Goal: Task Accomplishment & Management: Manage account settings

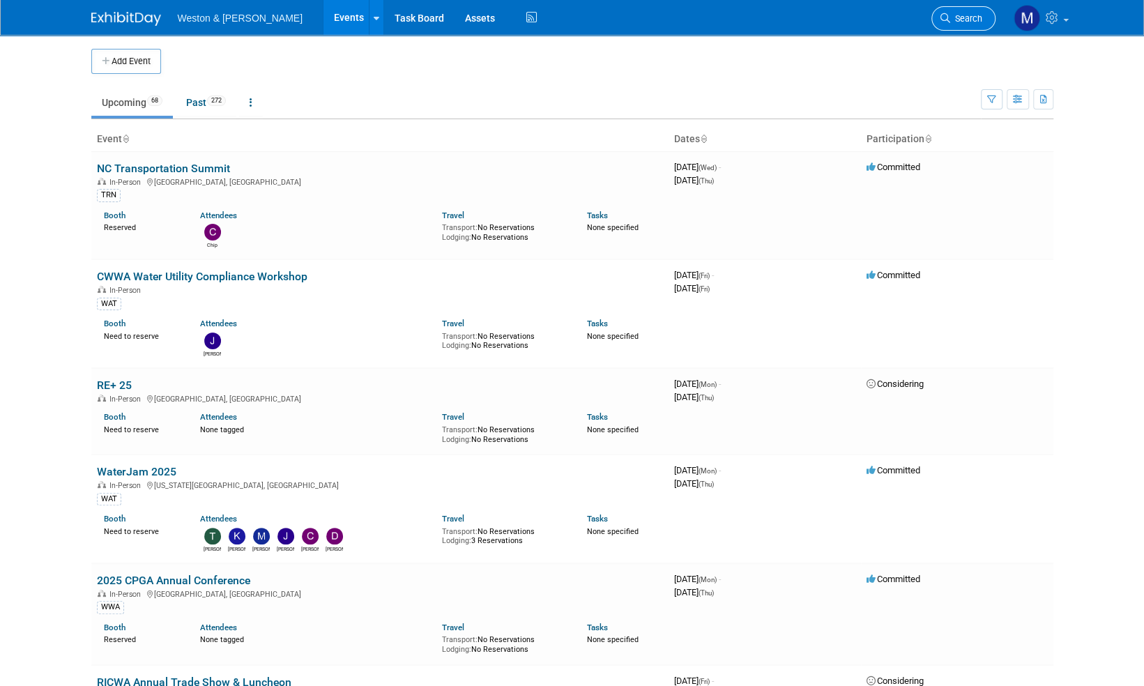
click at [977, 13] on span "Search" at bounding box center [966, 18] width 32 height 10
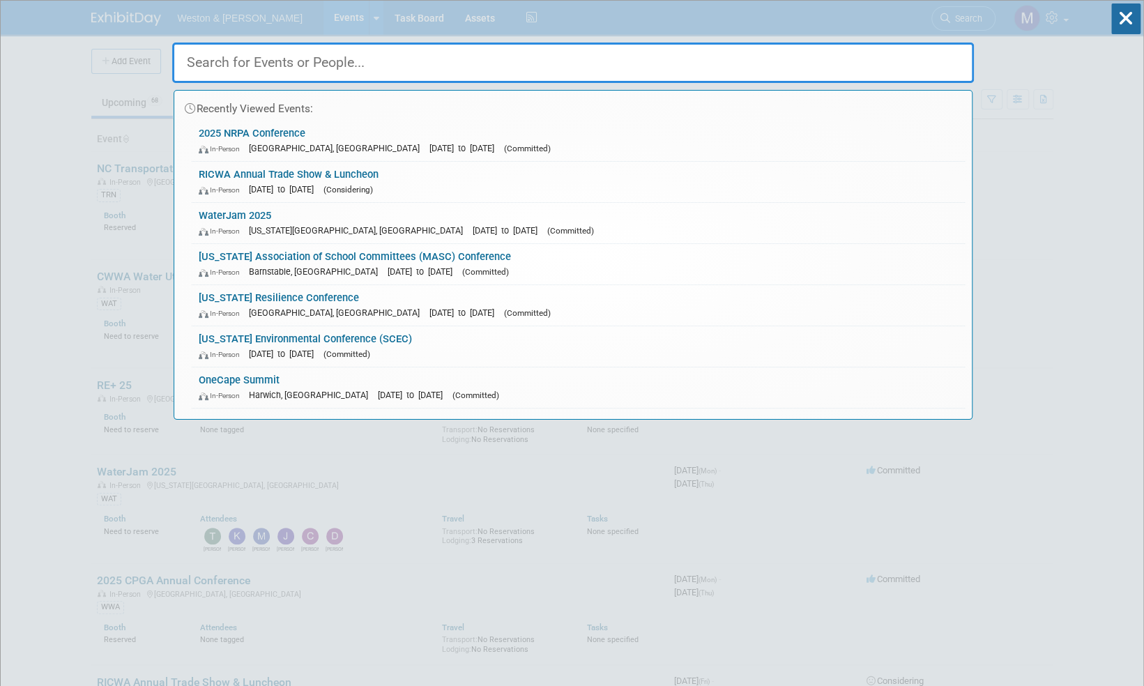
type input "y"
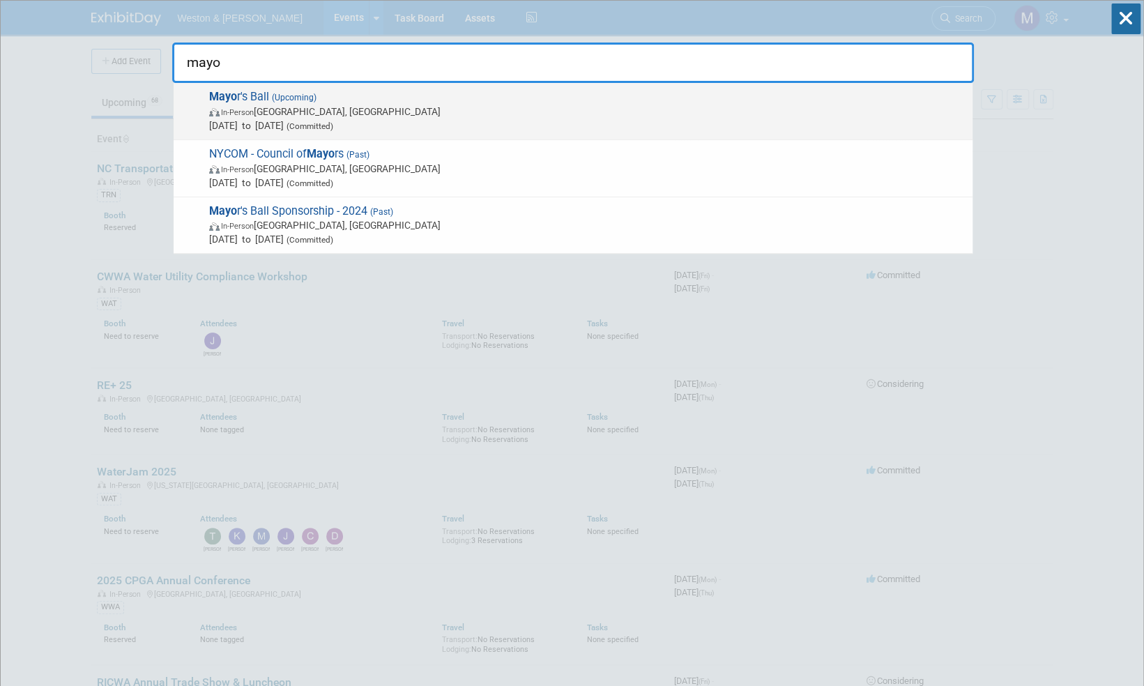
type input "mayo"
click at [254, 96] on span "Mayo r's Ball (Upcoming) In-Person [GEOGRAPHIC_DATA], [GEOGRAPHIC_DATA] [DATE] …" at bounding box center [585, 111] width 760 height 43
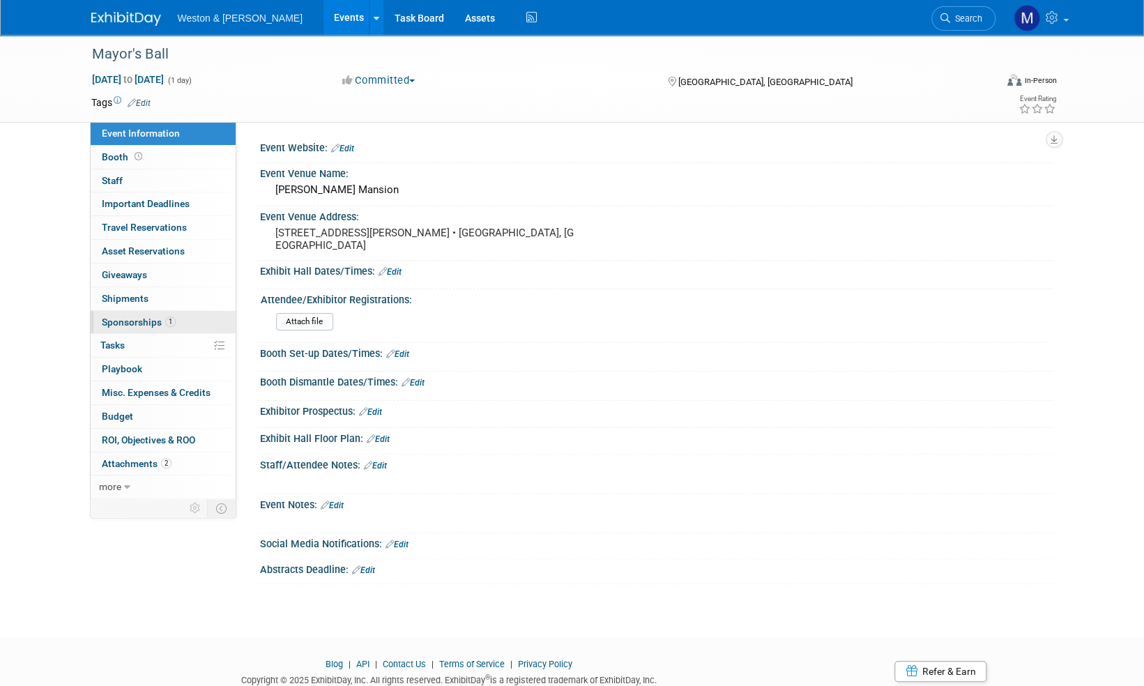
click at [148, 319] on span "Sponsorships 1" at bounding box center [139, 321] width 74 height 11
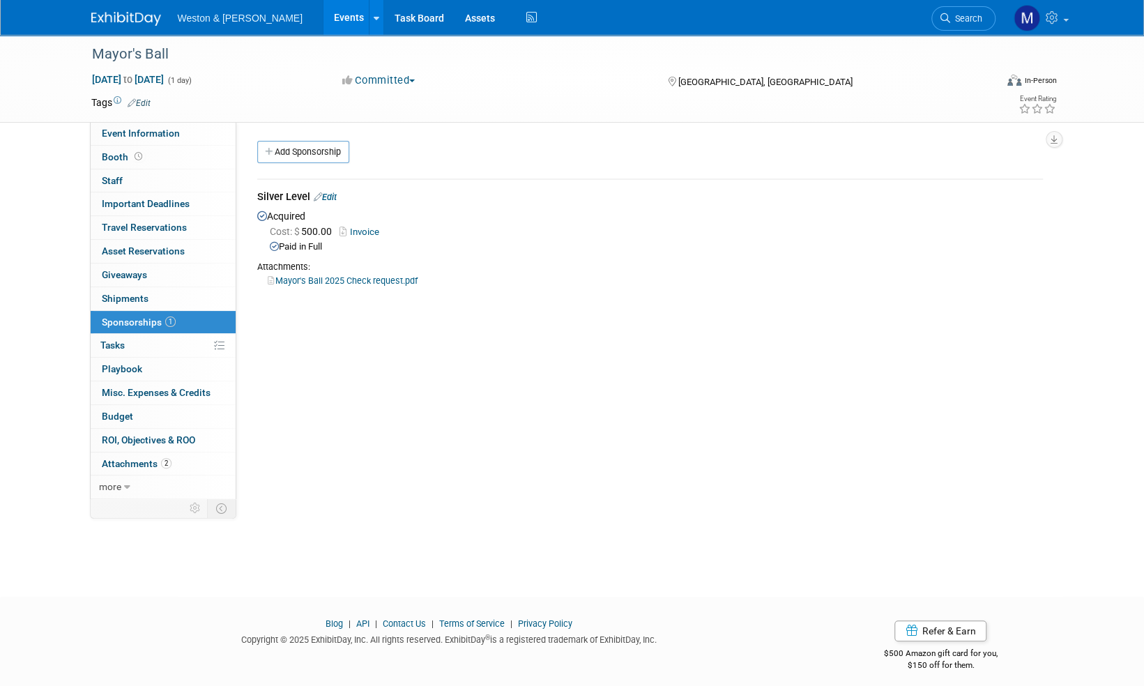
click at [107, 13] on img at bounding box center [126, 19] width 70 height 14
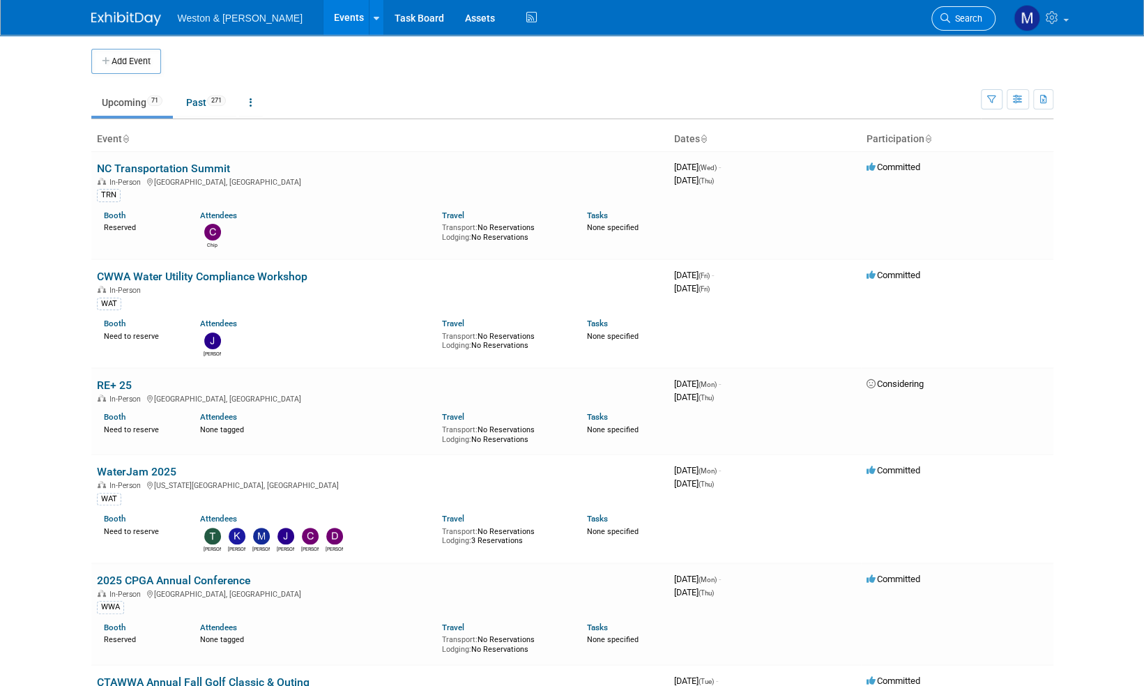
click at [969, 17] on span "Search" at bounding box center [966, 18] width 32 height 10
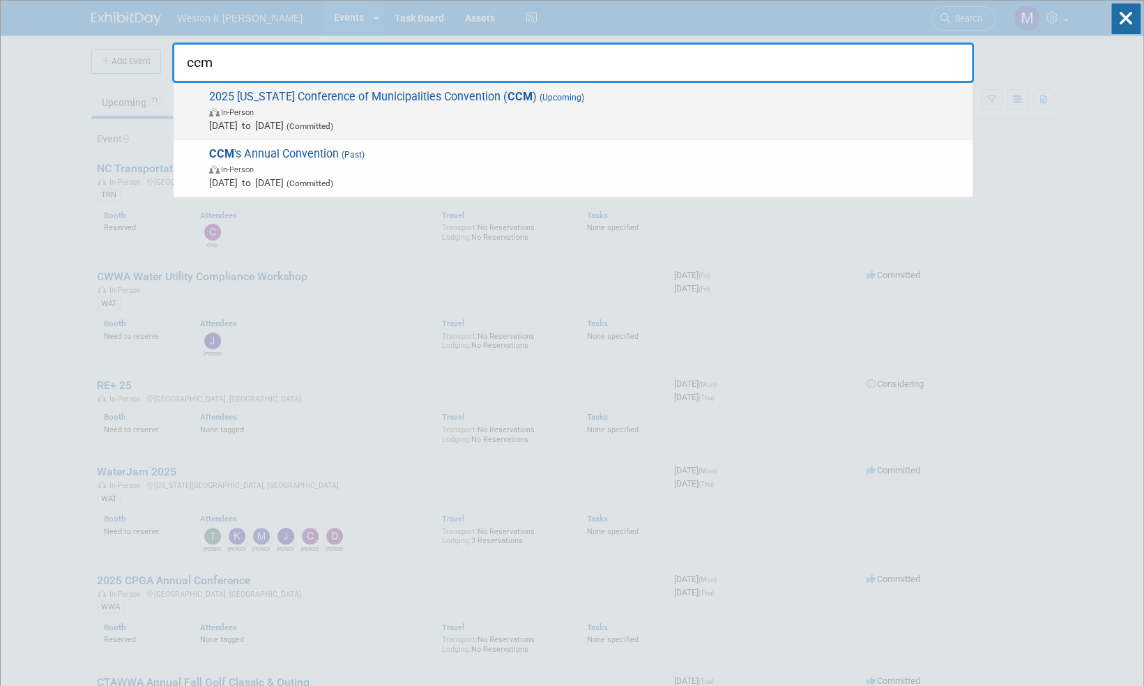
type input "ccm"
click at [428, 98] on span "2025 Connecticut Conference of Municipalities Convention ( CCM ) (Upcoming) In-…" at bounding box center [585, 111] width 760 height 43
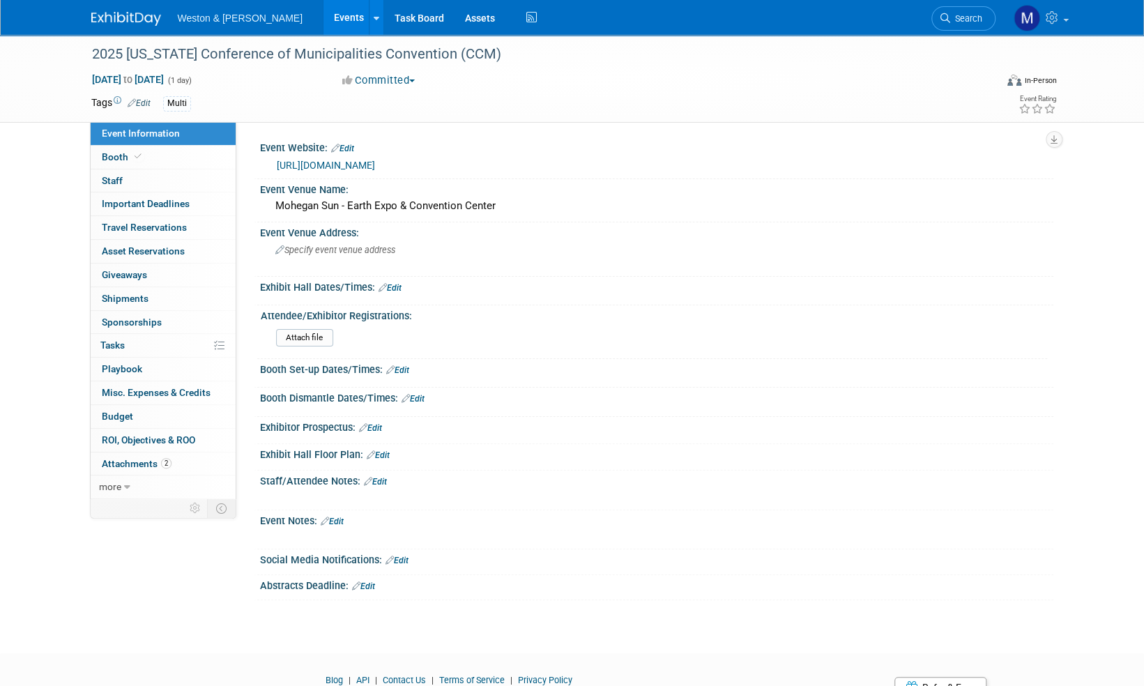
click at [122, 20] on img at bounding box center [126, 19] width 70 height 14
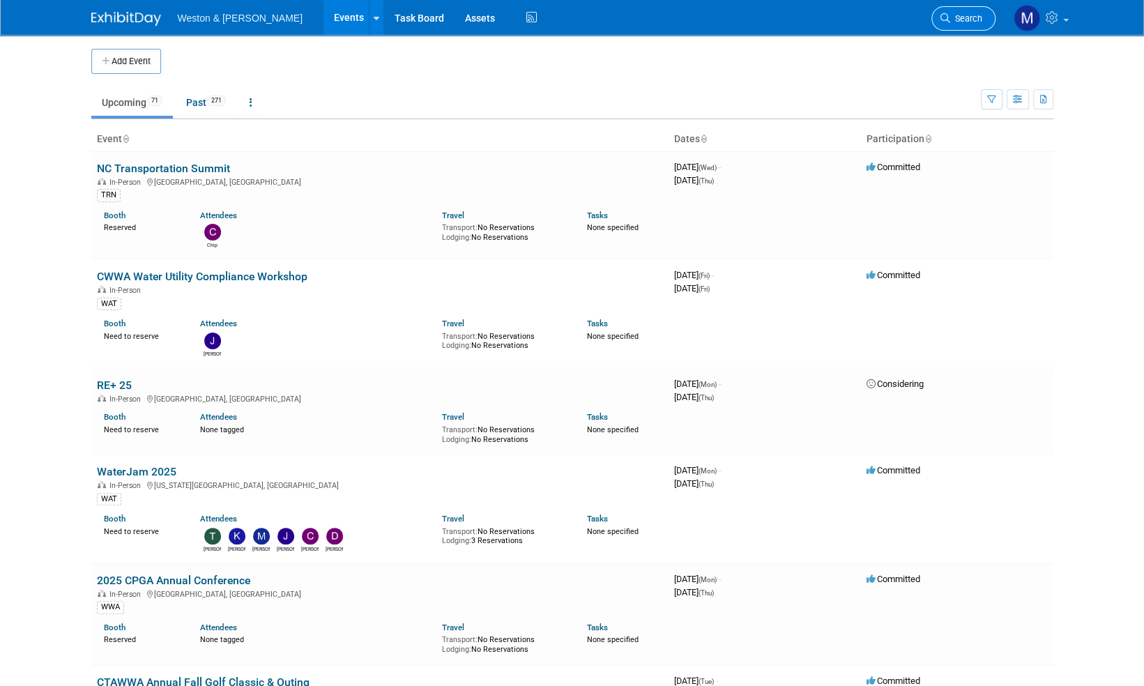
click at [970, 21] on span "Search" at bounding box center [966, 18] width 32 height 10
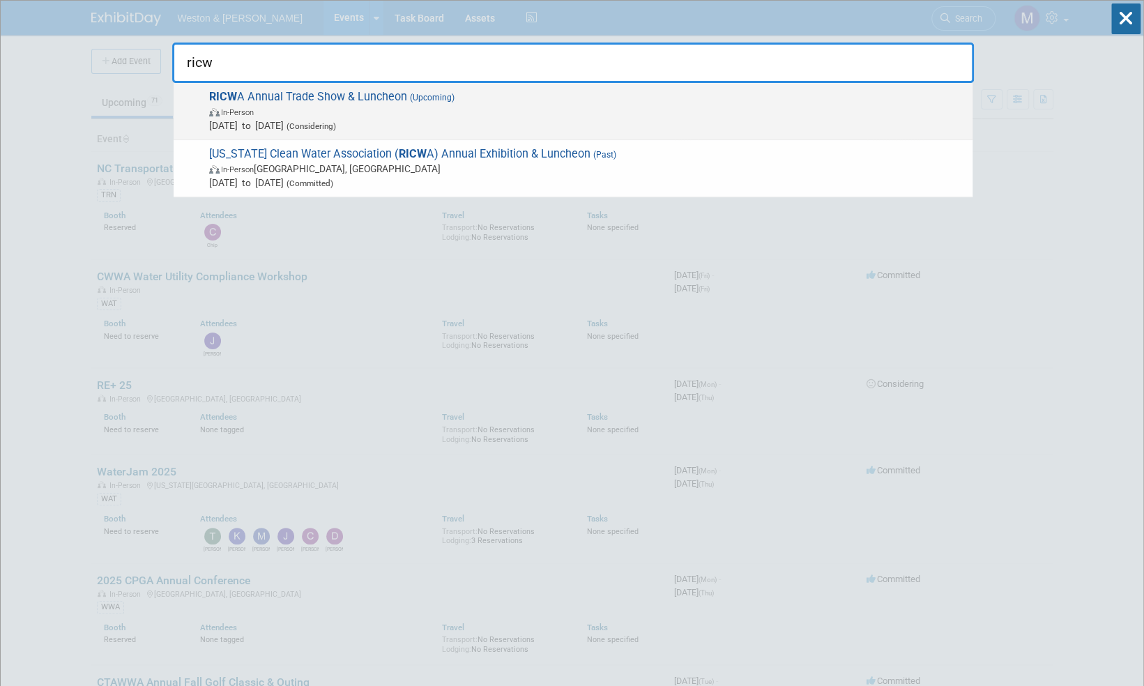
type input "ricw"
click at [287, 95] on span "RICW A Annual Trade Show & Luncheon (Upcoming) In-Person Sep 12, 2025 to Sep 12…" at bounding box center [585, 111] width 760 height 43
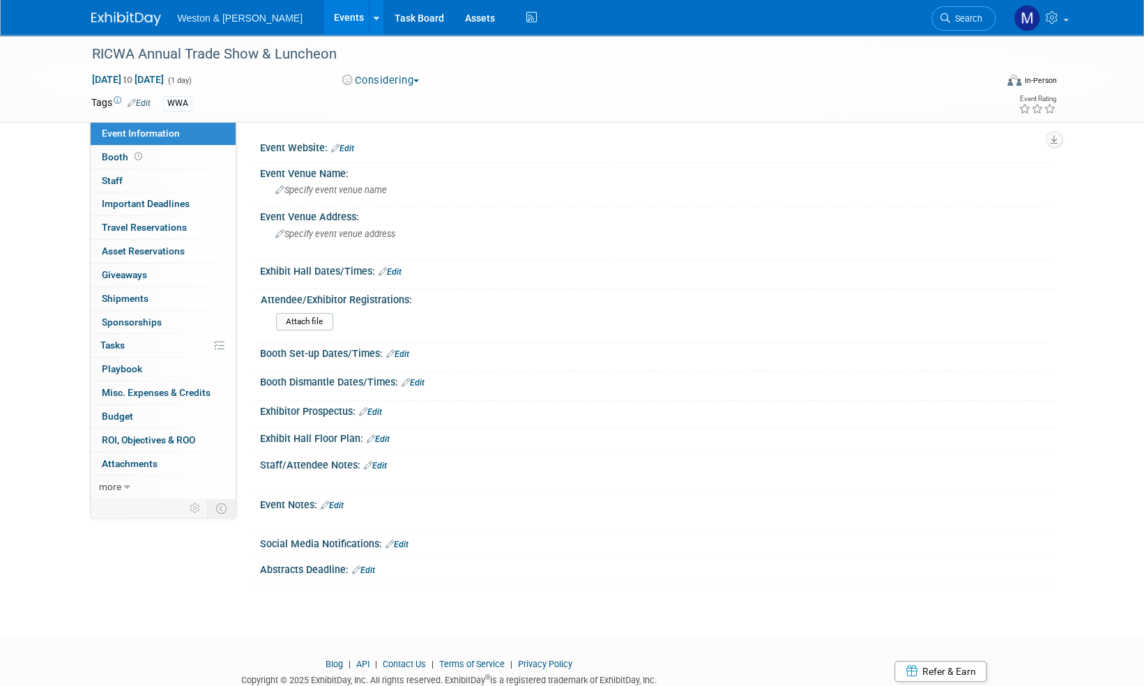
click at [142, 104] on link "Edit" at bounding box center [139, 103] width 23 height 10
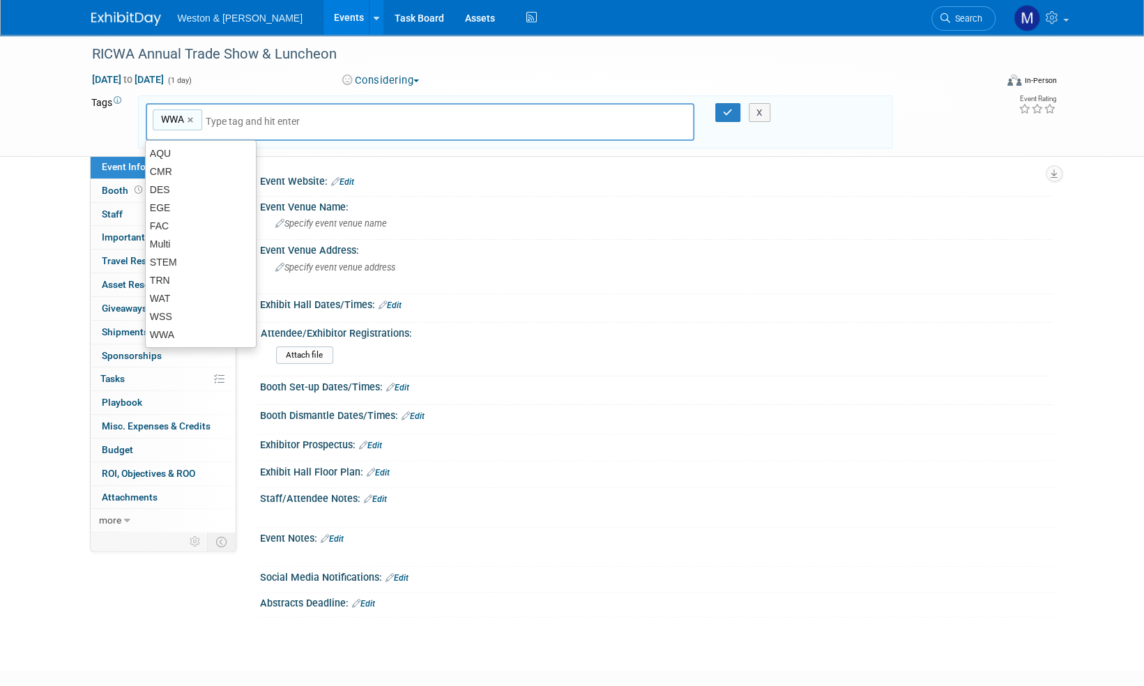
click at [227, 121] on input "text" at bounding box center [262, 121] width 112 height 14
click at [160, 298] on div "WAT" at bounding box center [201, 299] width 112 height 20
type input "WWA, WAT"
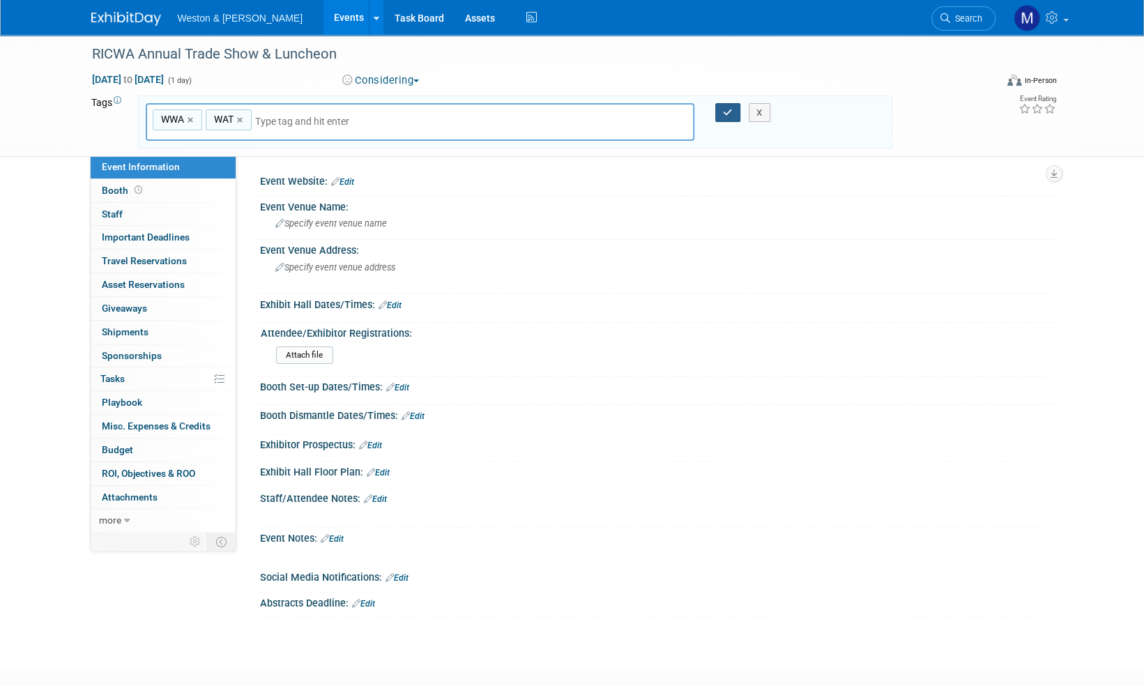
click at [731, 108] on icon "button" at bounding box center [728, 112] width 10 height 9
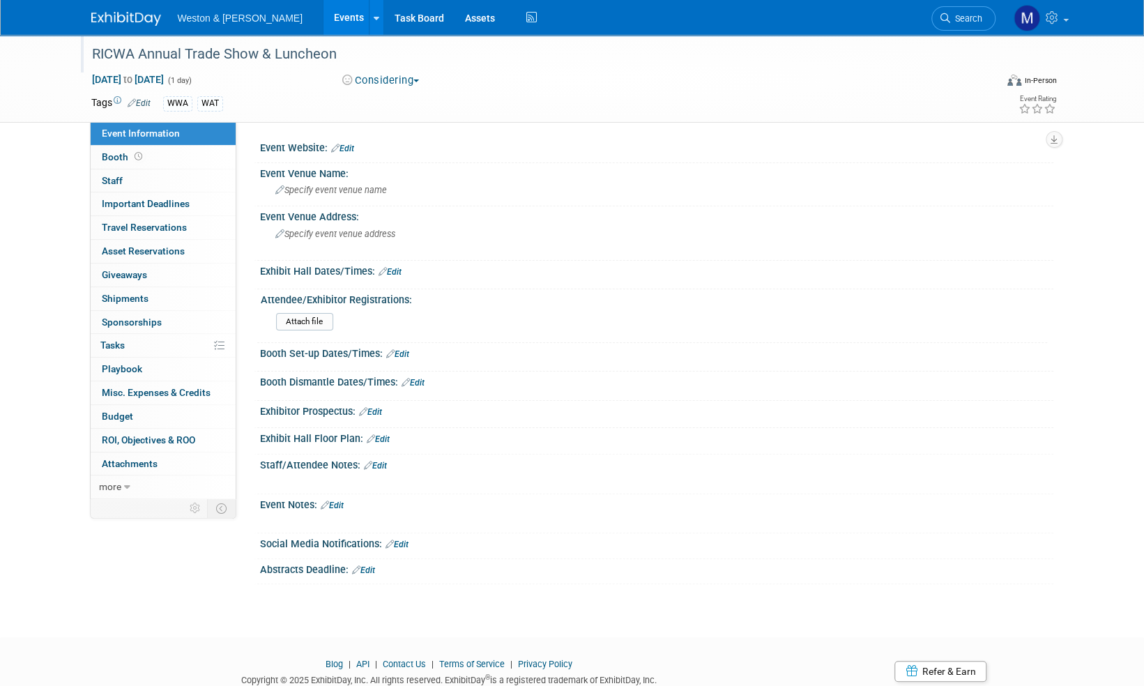
drag, startPoint x: 339, startPoint y: 57, endPoint x: 89, endPoint y: 59, distance: 250.2
click at [89, 59] on div "RICWA Annual Trade Show & Luncheon" at bounding box center [530, 54] width 887 height 25
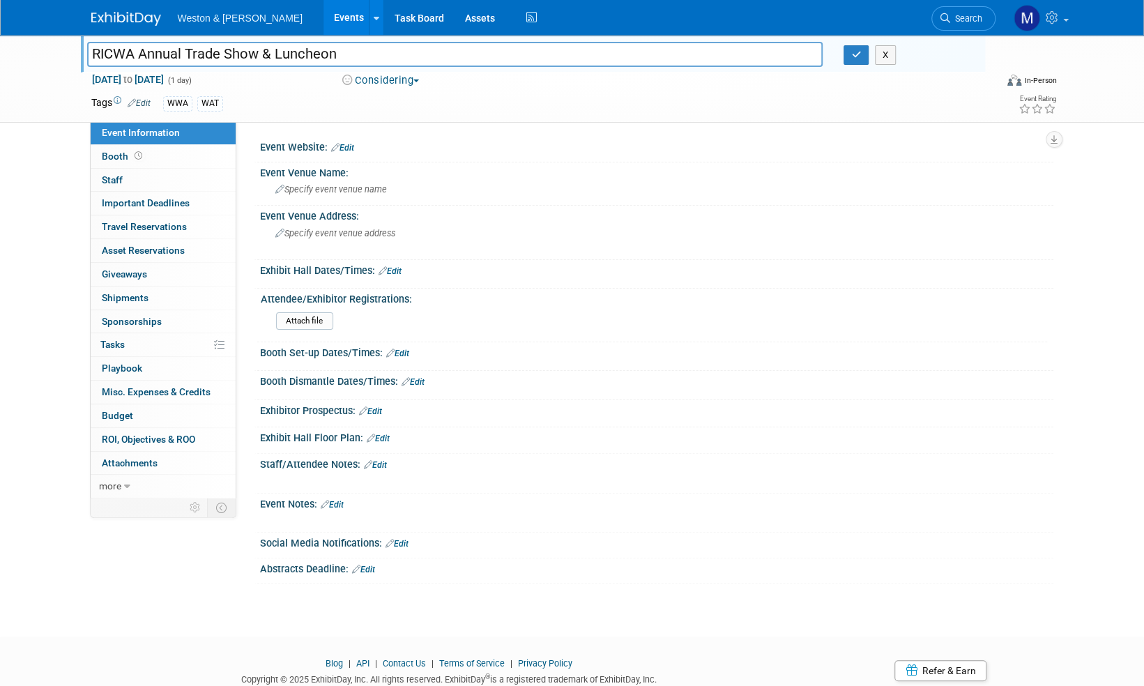
drag, startPoint x: 348, startPoint y: 54, endPoint x: 91, endPoint y: 60, distance: 256.5
click at [91, 60] on input "RICWA Annual Trade Show & Luncheon" at bounding box center [455, 54] width 736 height 24
click at [342, 190] on span "Specify event venue name" at bounding box center [331, 189] width 112 height 10
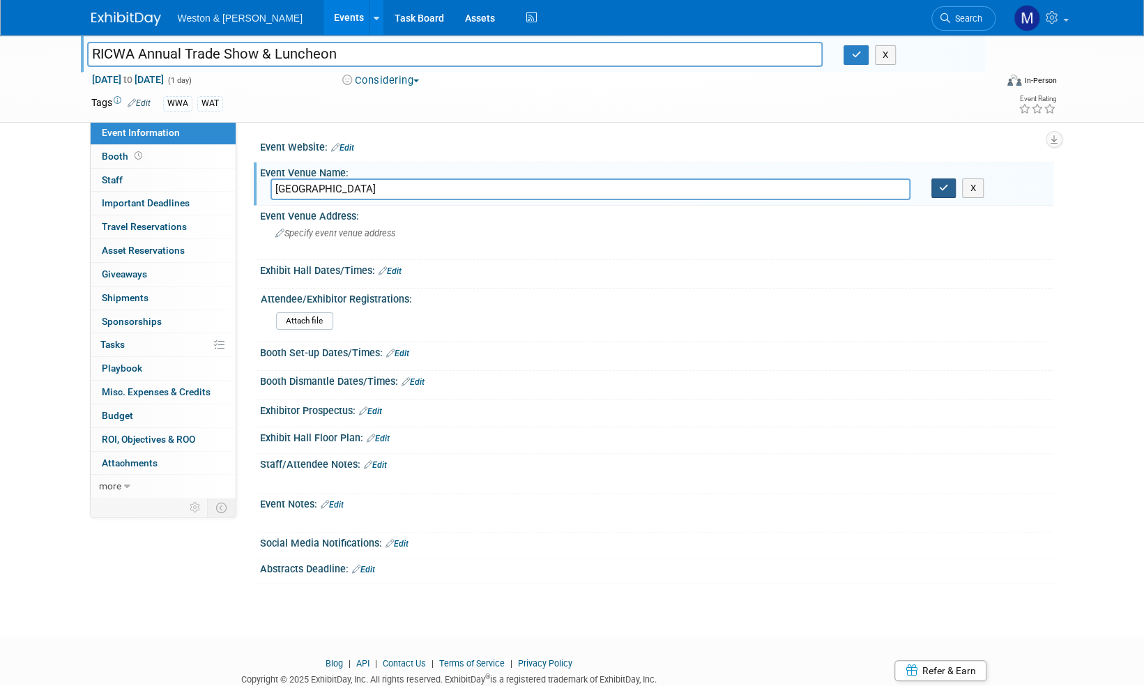
type input "Crowne Plaza"
click at [942, 188] on icon "button" at bounding box center [944, 187] width 10 height 9
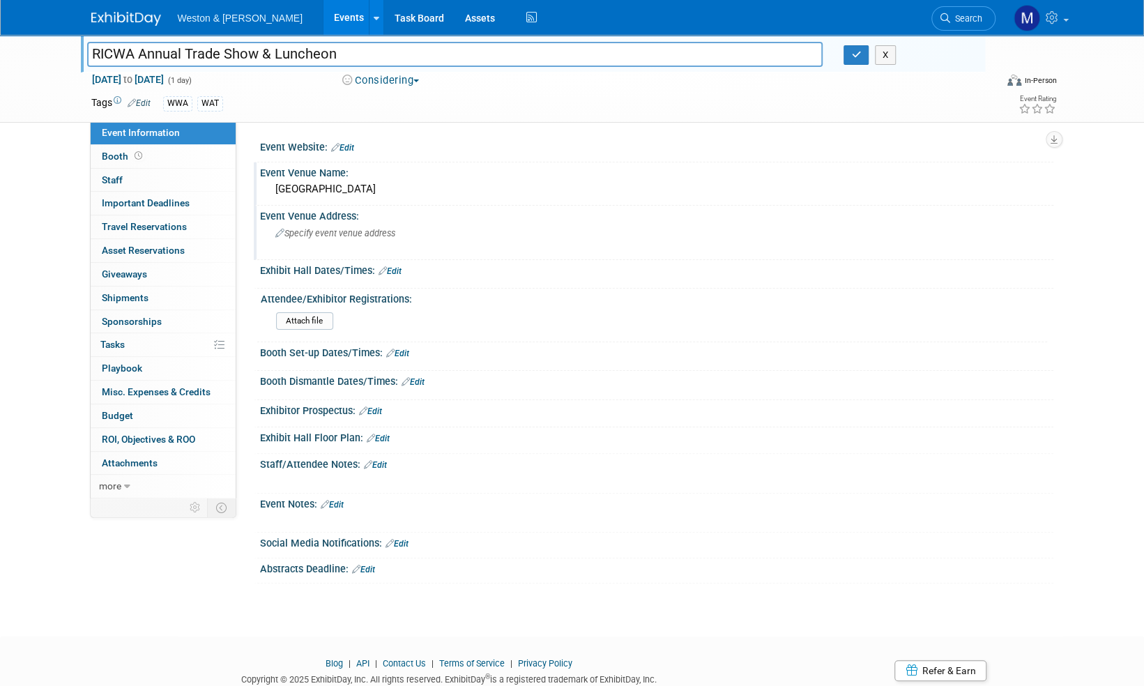
click at [339, 231] on span "Specify event venue address" at bounding box center [335, 233] width 120 height 10
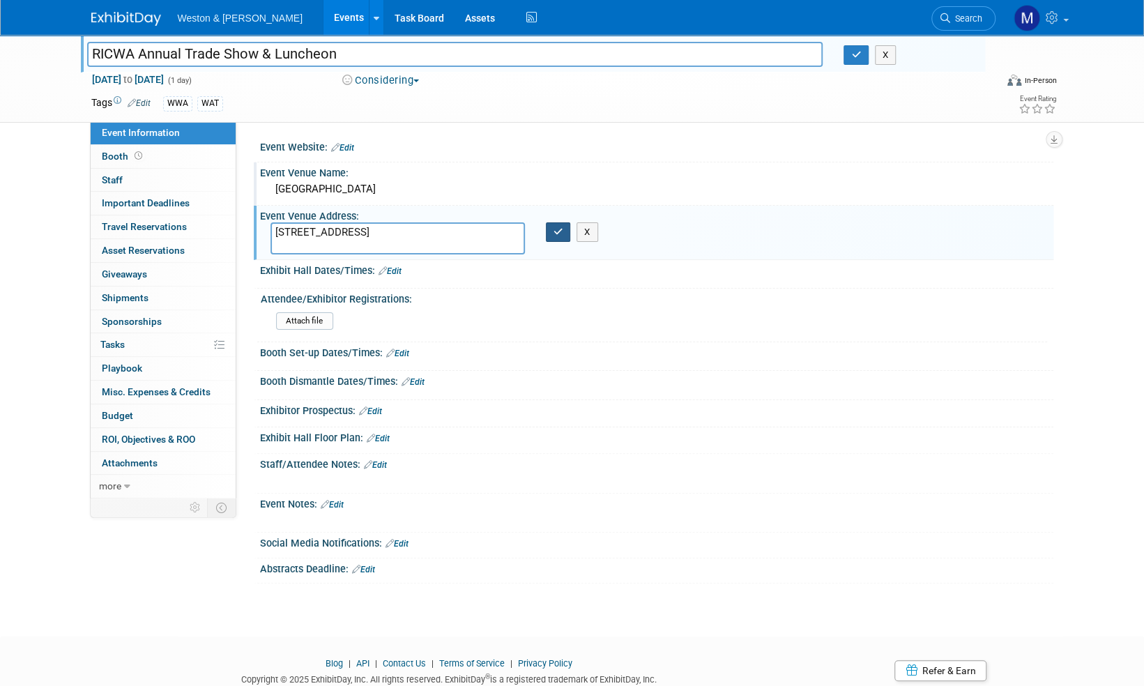
type textarea "801 Greenwich Ave, Warwick, RI 02886"
click at [560, 236] on button "button" at bounding box center [558, 232] width 25 height 20
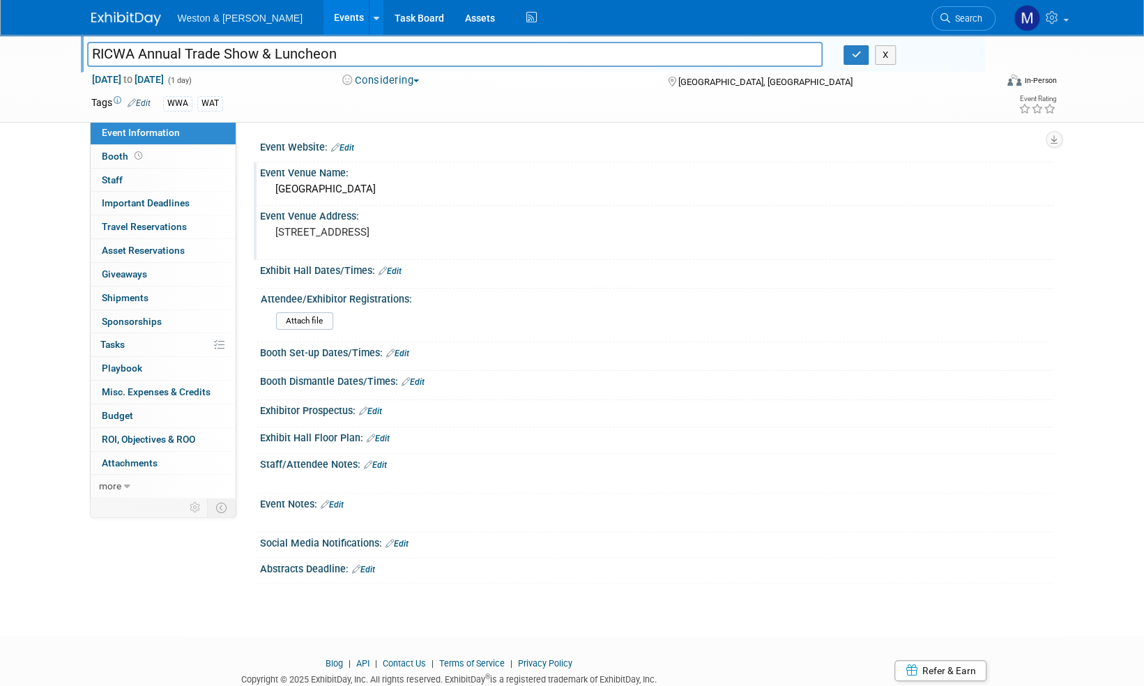
click at [384, 461] on link "Edit" at bounding box center [375, 465] width 23 height 10
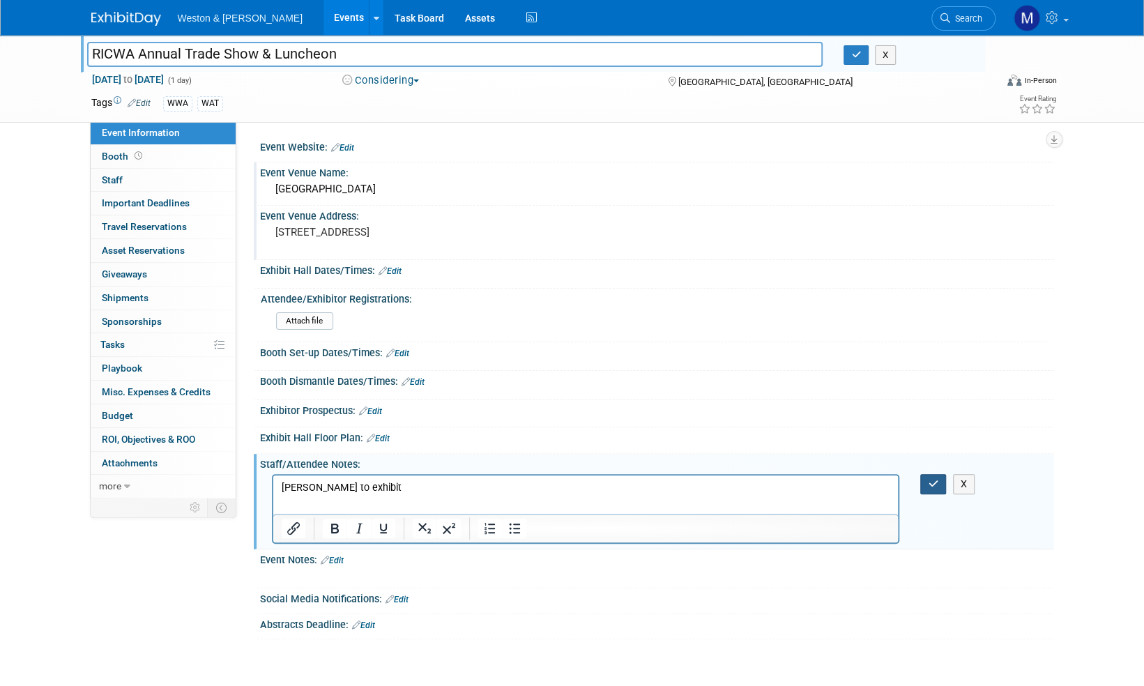
click at [937, 484] on icon "button" at bounding box center [933, 484] width 10 height 10
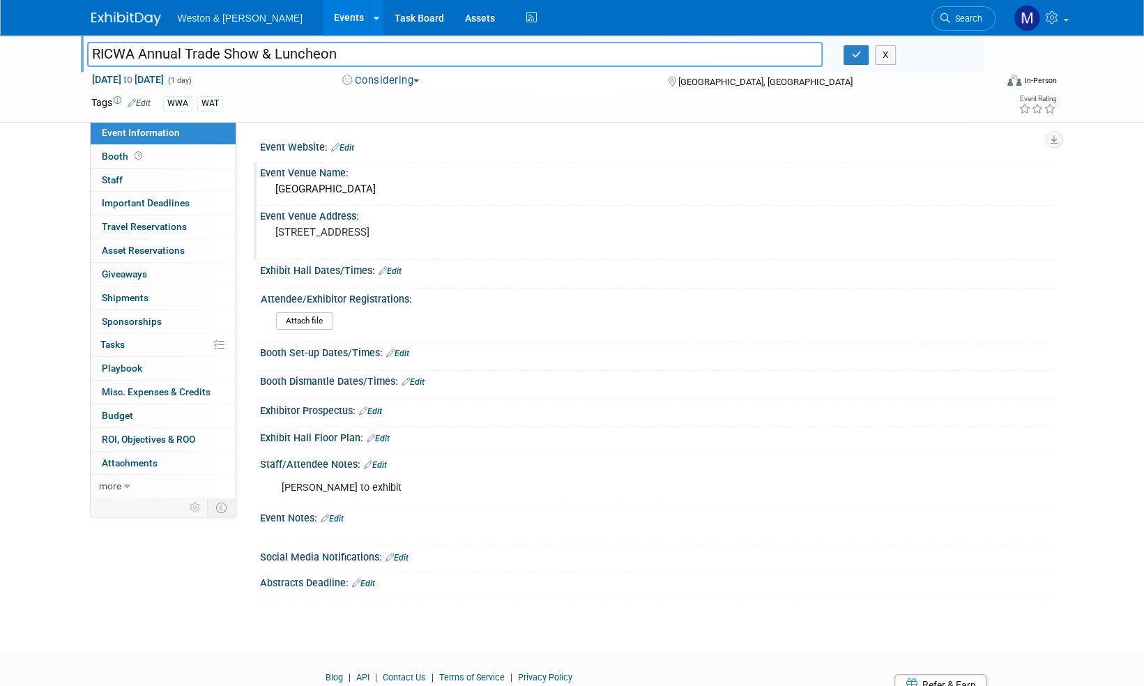
click at [112, 14] on img at bounding box center [126, 19] width 70 height 14
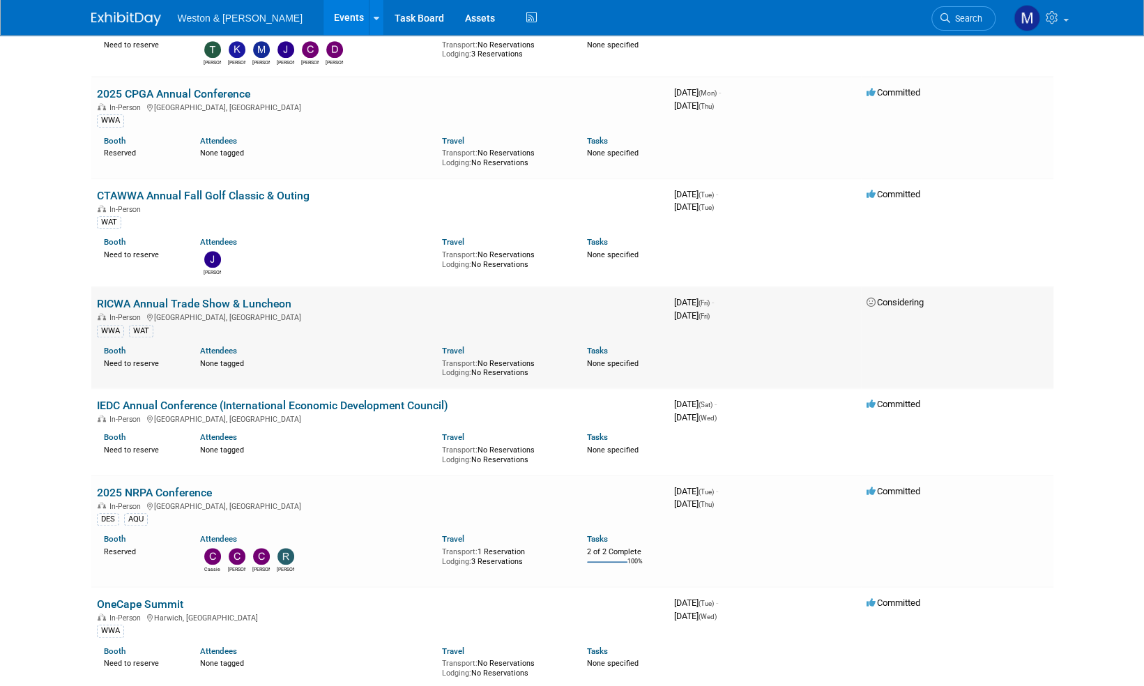
scroll to position [488, 0]
click at [187, 486] on link "2025 NRPA Conference" at bounding box center [154, 490] width 115 height 13
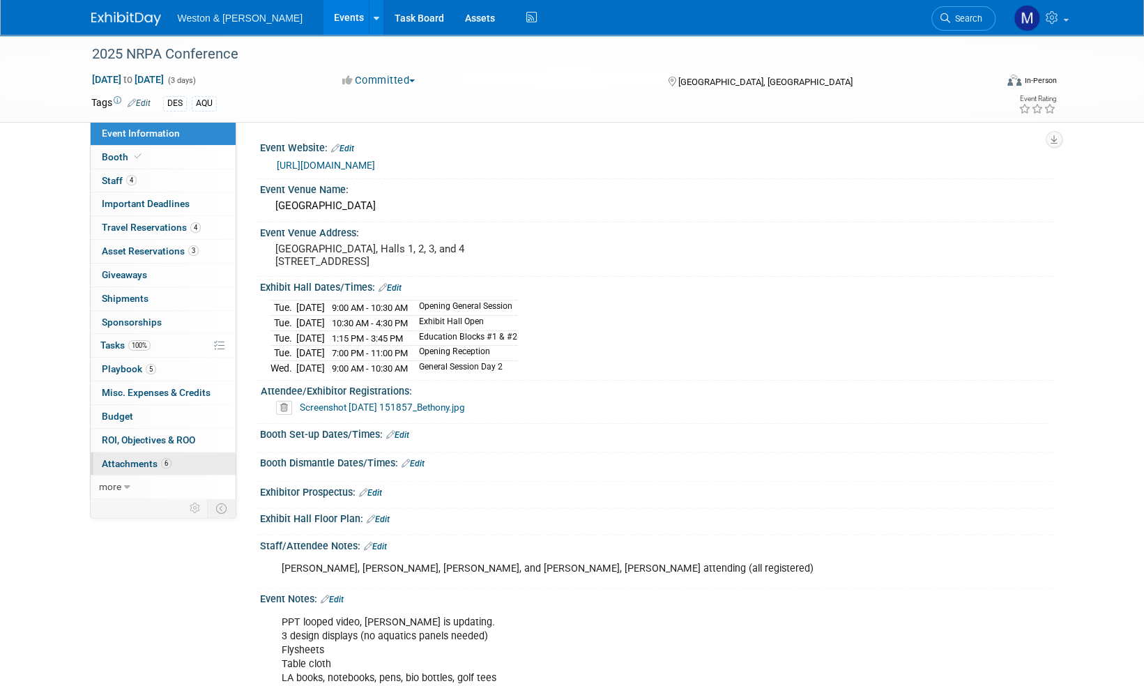
click at [133, 462] on span "Attachments 6" at bounding box center [137, 463] width 70 height 11
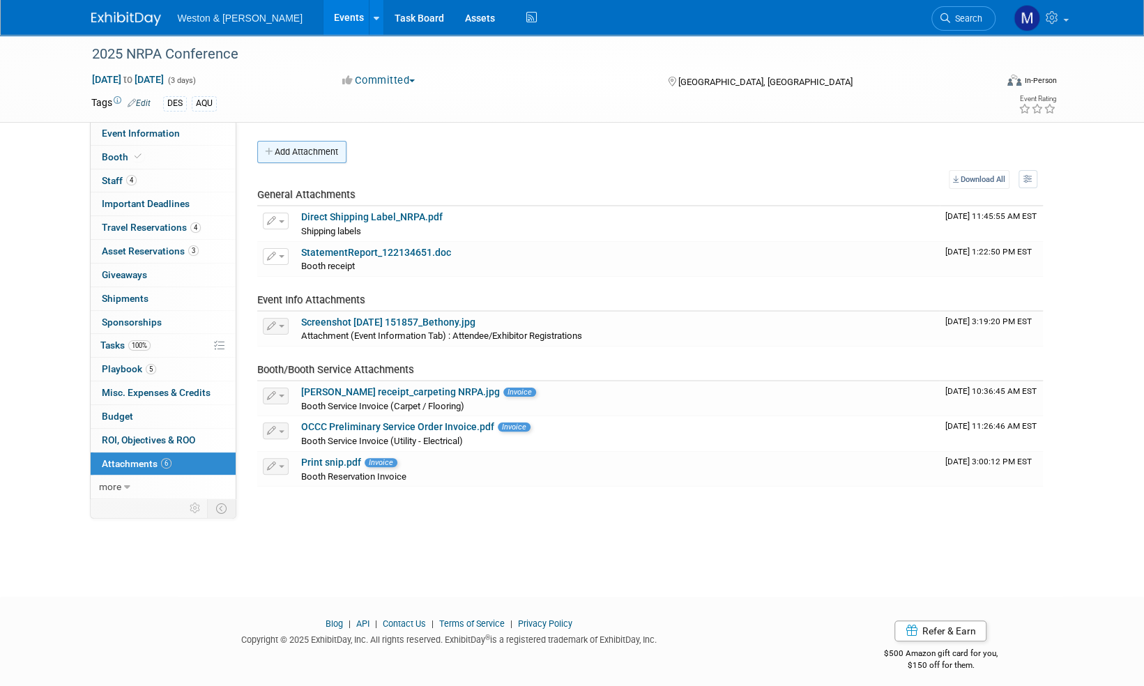
click at [311, 151] on button "Add Attachment" at bounding box center [301, 152] width 89 height 22
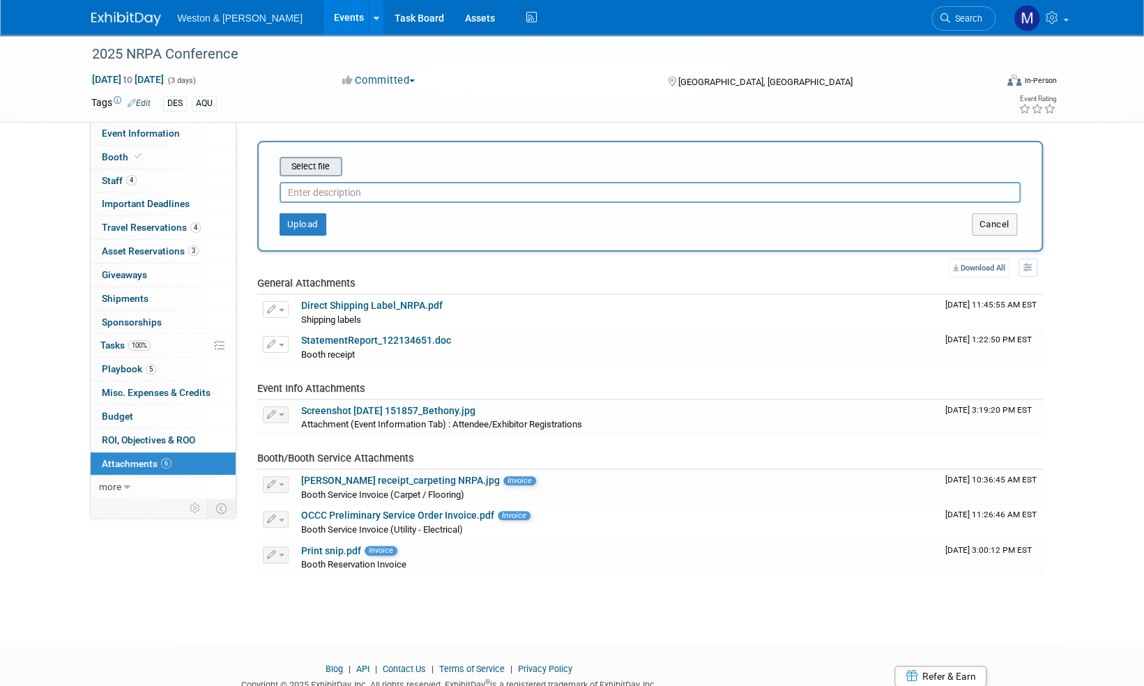
click at [323, 166] on input "file" at bounding box center [258, 166] width 166 height 17
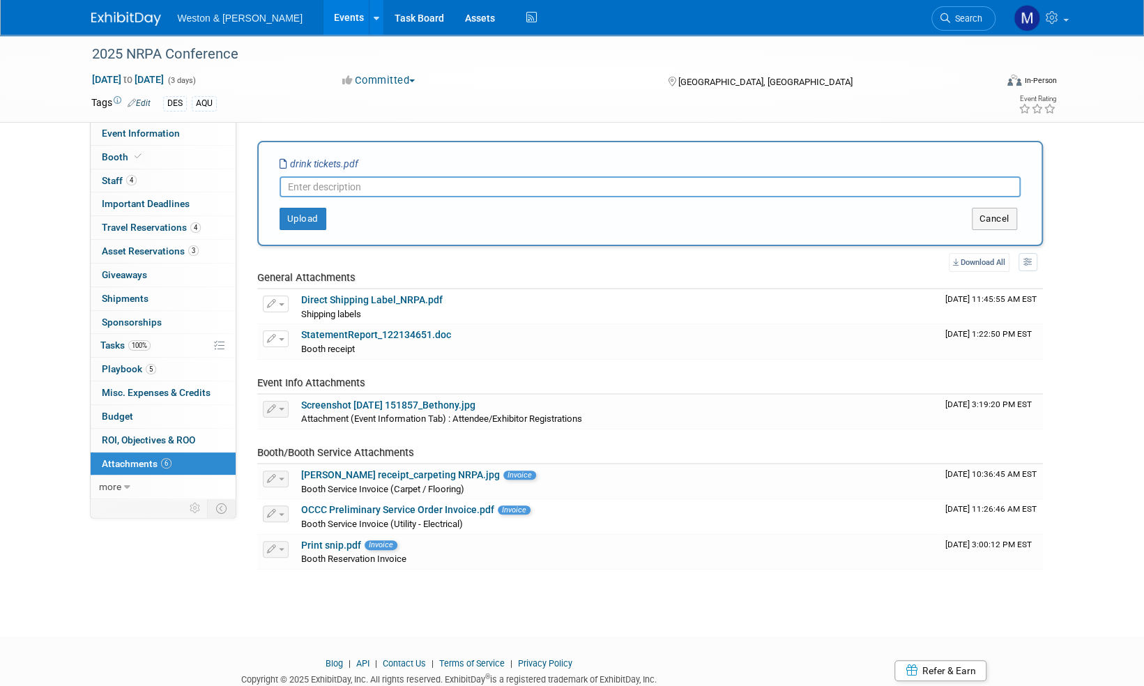
click at [311, 187] on input "text" at bounding box center [649, 186] width 741 height 21
type input "Drink tickets"
click at [297, 215] on button "Upload" at bounding box center [302, 219] width 47 height 22
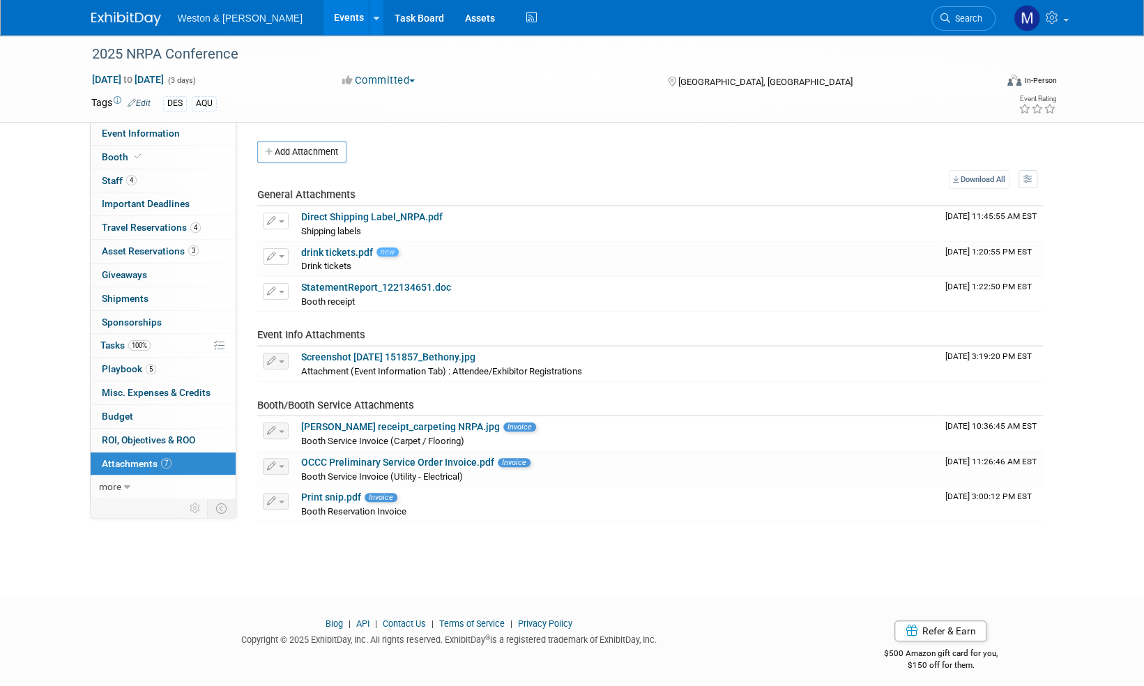
click at [114, 24] on img at bounding box center [126, 19] width 70 height 14
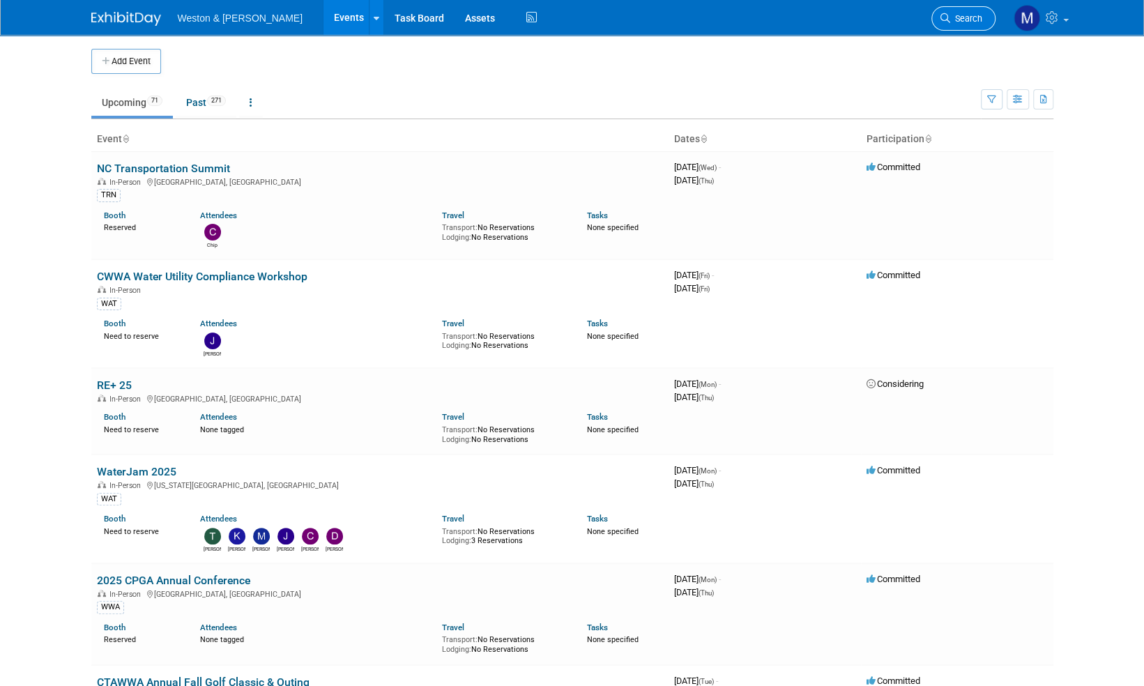
click at [970, 17] on span "Search" at bounding box center [966, 18] width 32 height 10
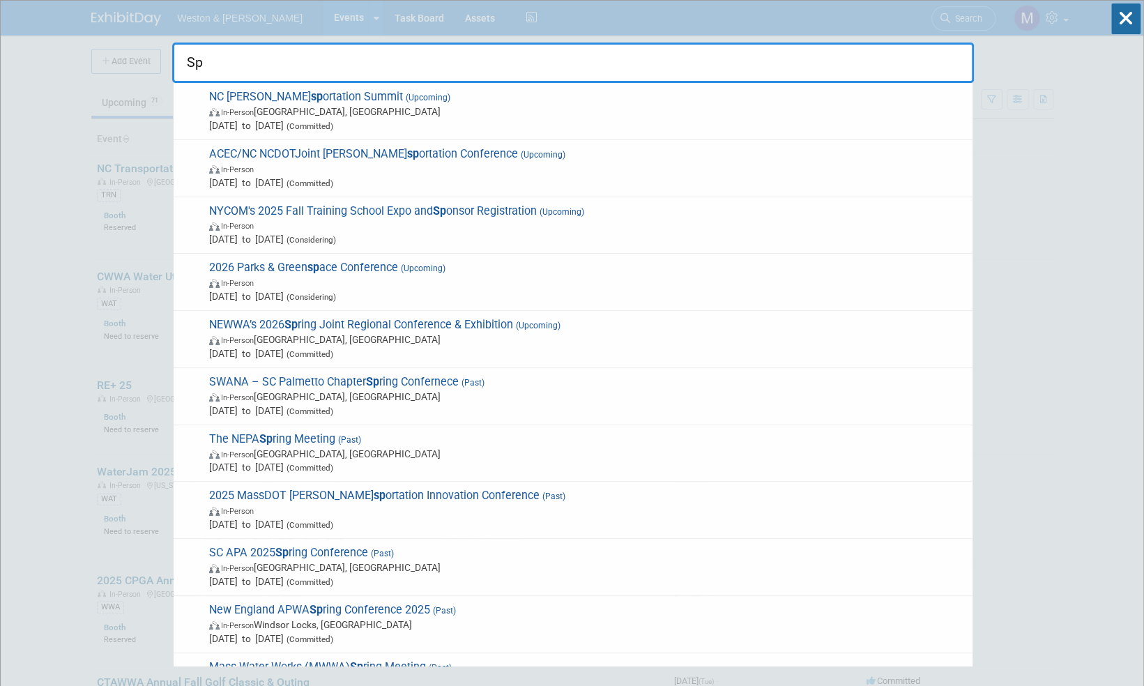
type input "S"
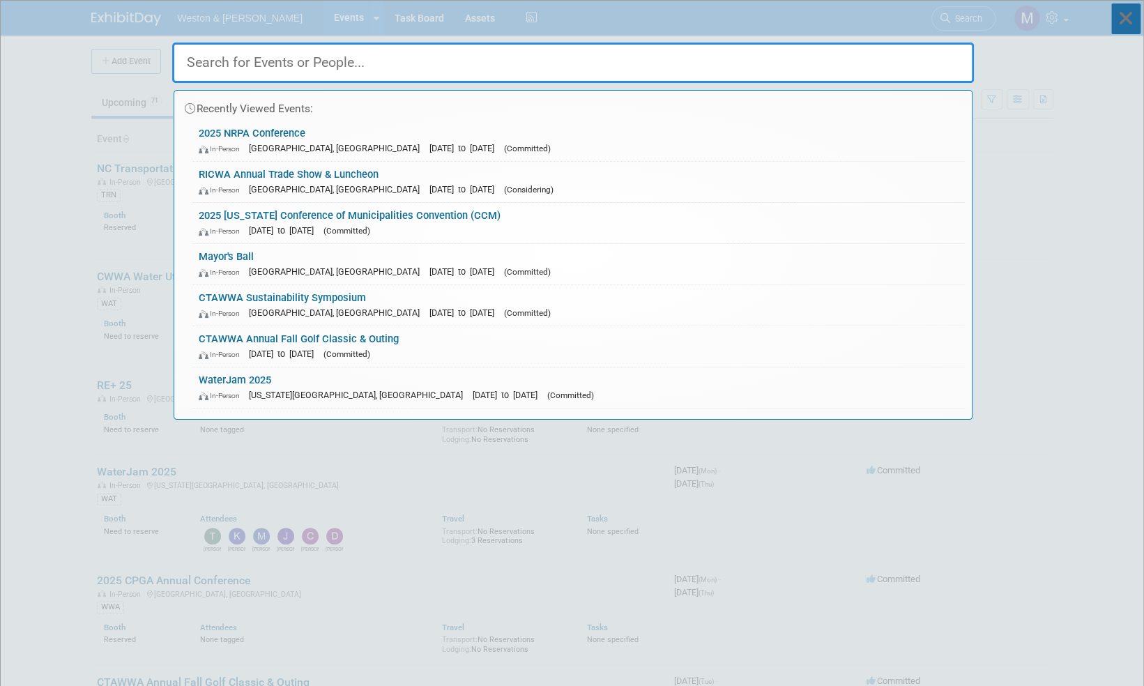
click at [1128, 18] on icon at bounding box center [1125, 18] width 29 height 31
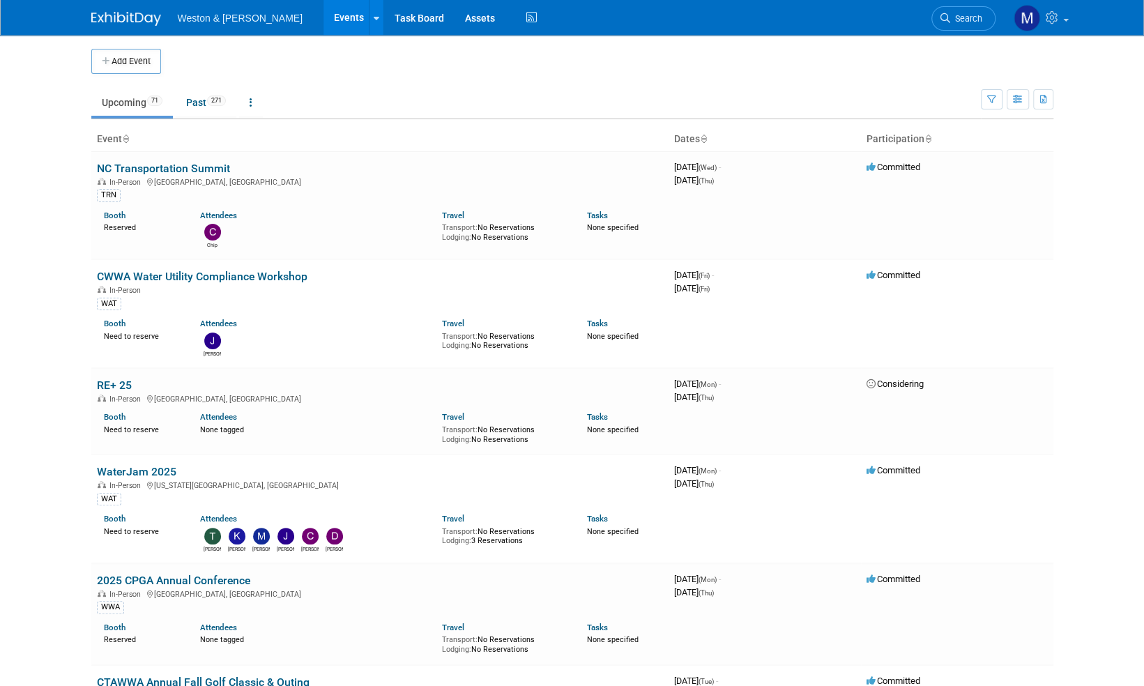
click at [120, 20] on img at bounding box center [126, 19] width 70 height 14
click at [974, 10] on link "Search" at bounding box center [963, 18] width 64 height 24
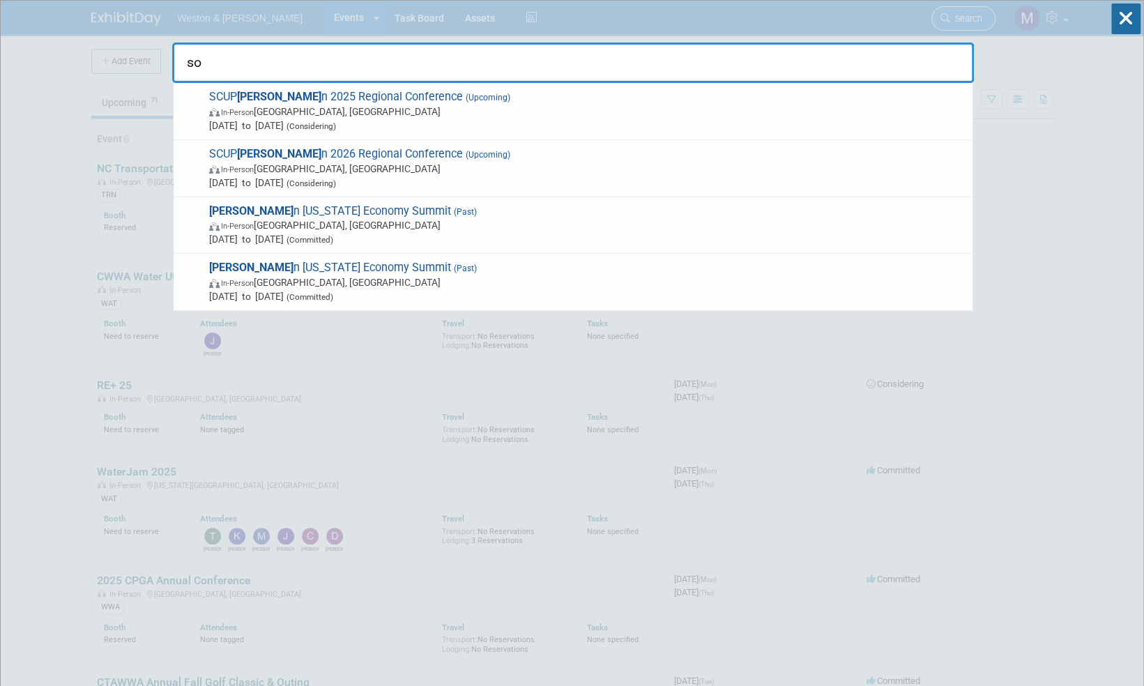
type input "s"
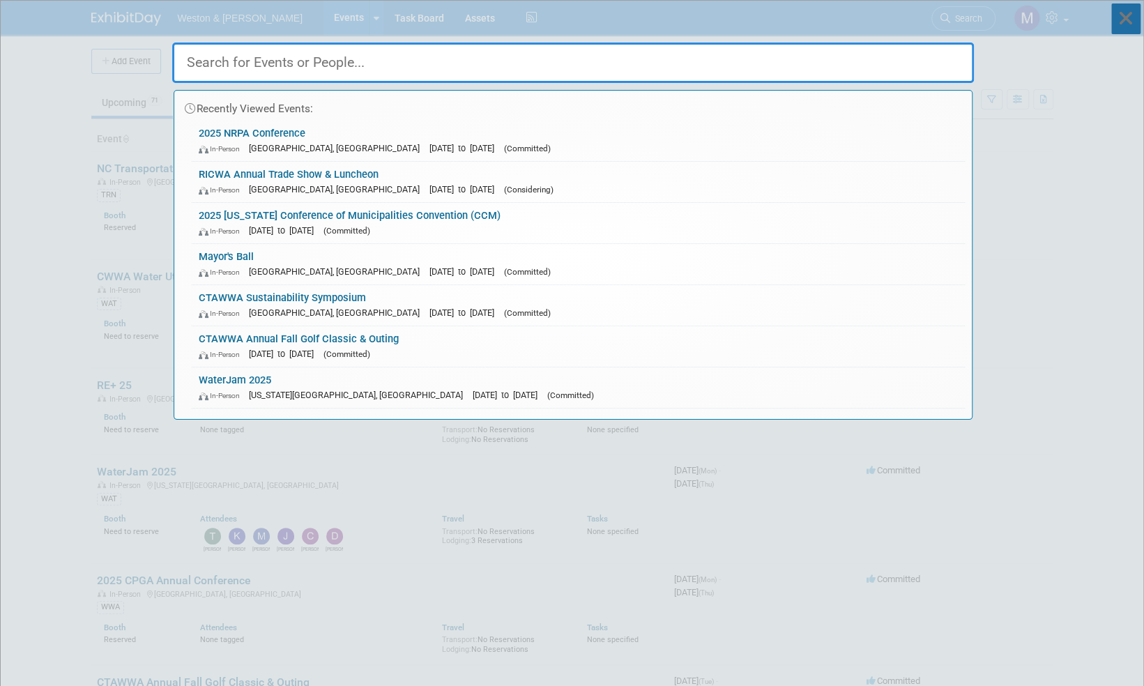
click at [1124, 22] on icon at bounding box center [1125, 18] width 29 height 31
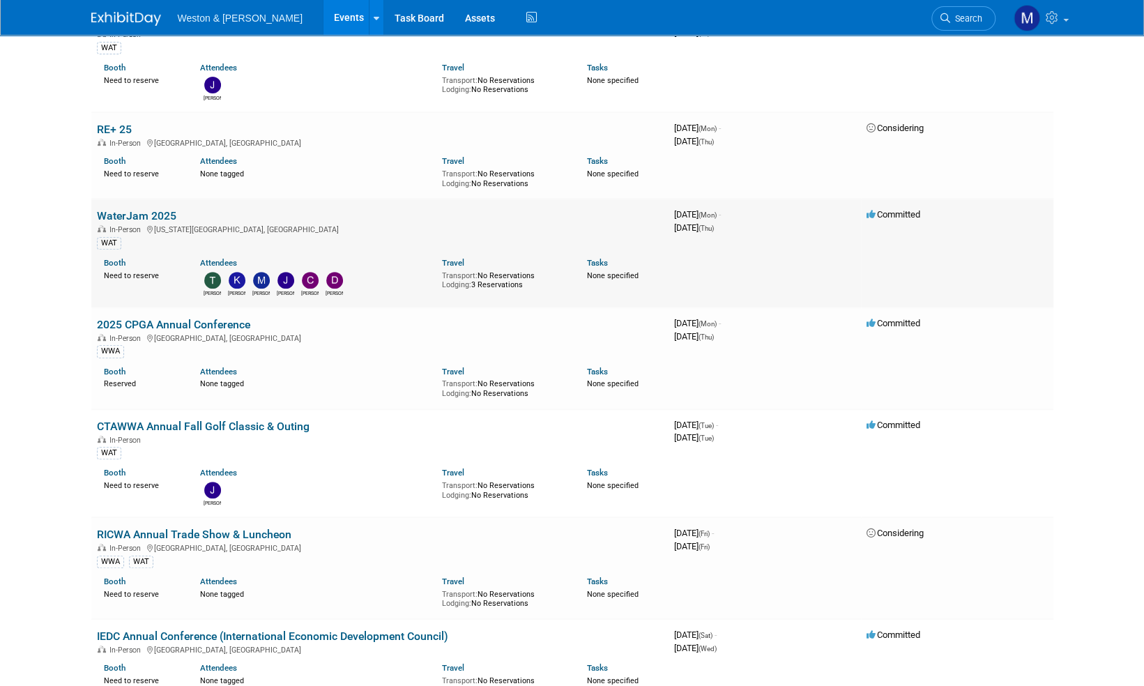
scroll to position [279, 0]
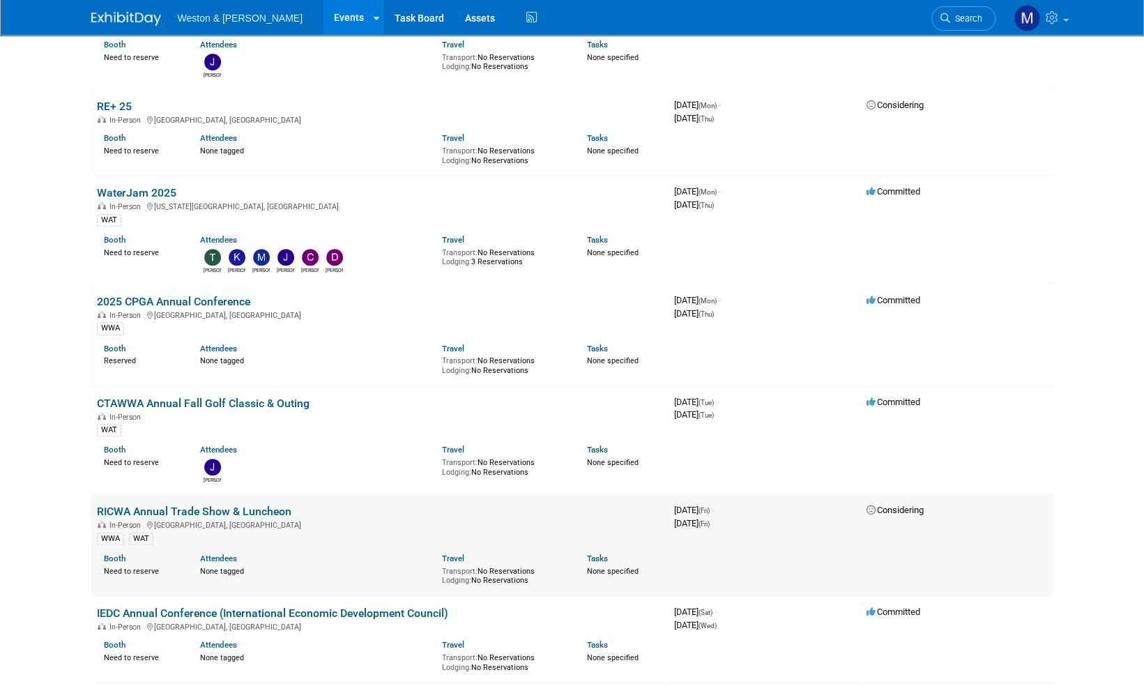
click at [192, 506] on link "RICWA Annual Trade Show & Luncheon" at bounding box center [194, 511] width 194 height 13
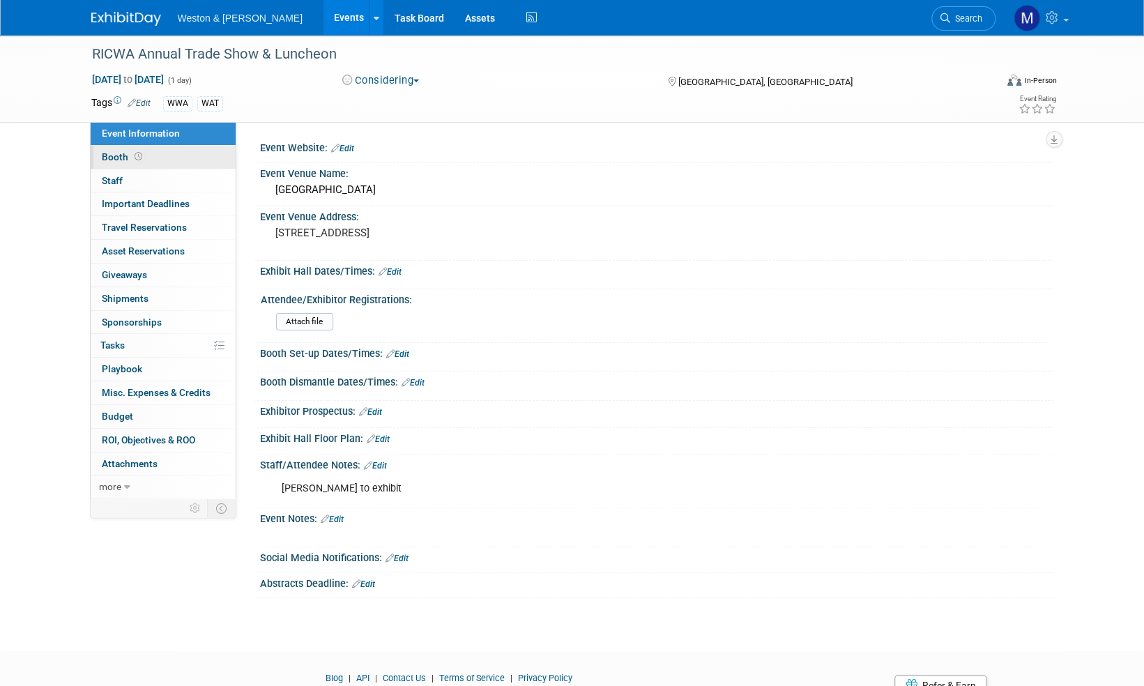
click at [117, 157] on span "Booth" at bounding box center [123, 156] width 43 height 11
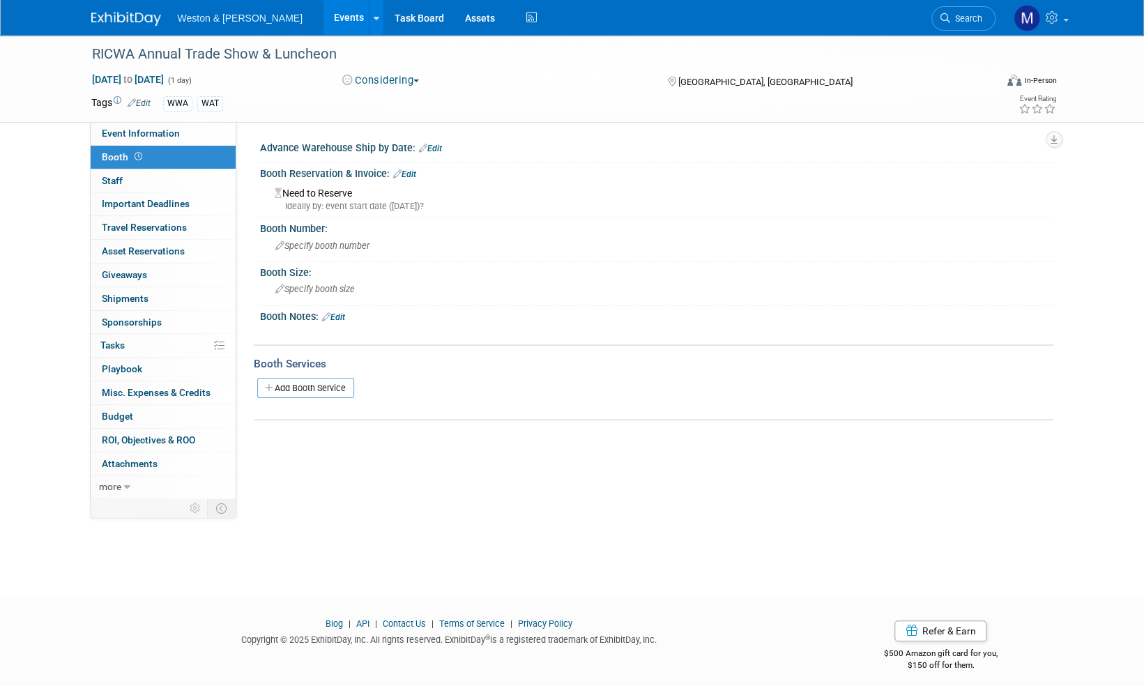
click at [415, 174] on link "Edit" at bounding box center [404, 174] width 23 height 10
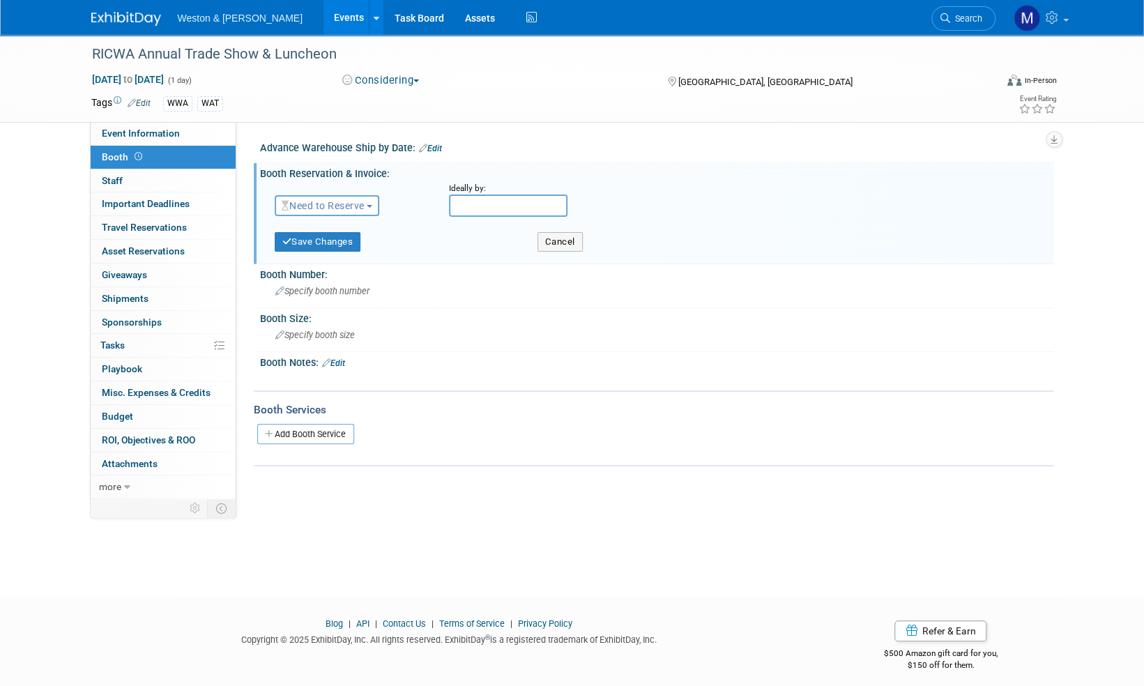
click at [339, 206] on span "Need to Reserve" at bounding box center [323, 205] width 83 height 11
click at [322, 244] on link "Reserved" at bounding box center [349, 249] width 149 height 20
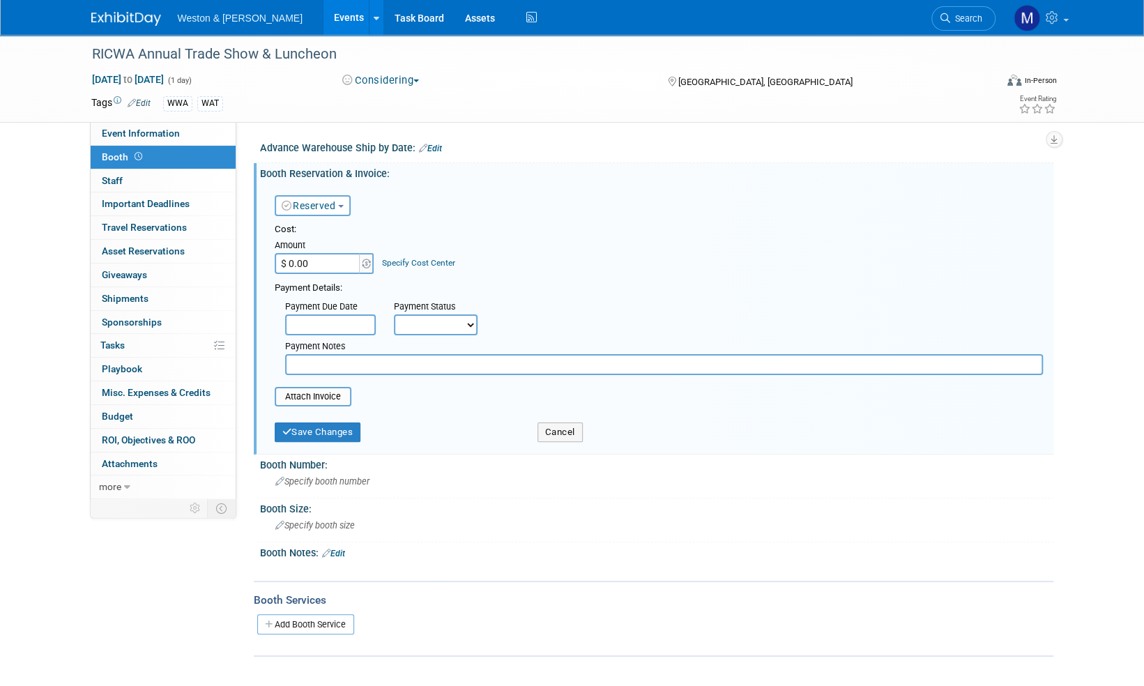
click at [313, 261] on input "$ 0.00" at bounding box center [318, 263] width 87 height 21
type input "$ 550.00"
click at [471, 322] on select "Not Paid Yet Partially Paid Paid in Full" at bounding box center [436, 324] width 84 height 21
select select "1"
click at [394, 314] on select "Not Paid Yet Partially Paid Paid in Full" at bounding box center [436, 324] width 84 height 21
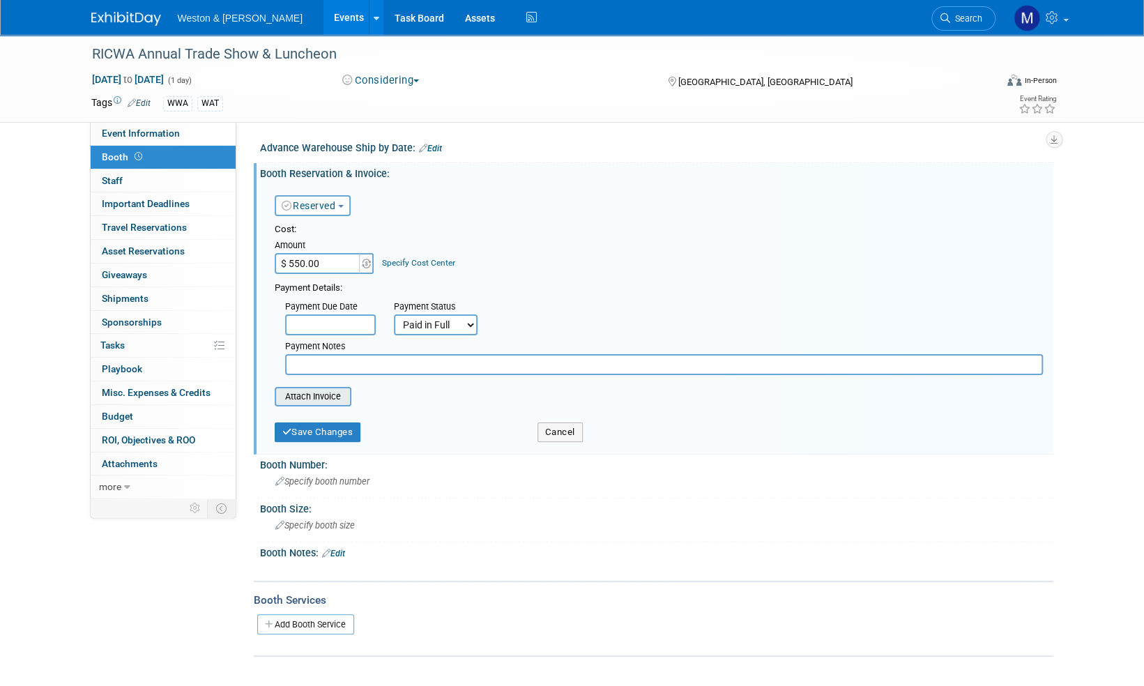
click at [314, 393] on input "file" at bounding box center [267, 396] width 166 height 17
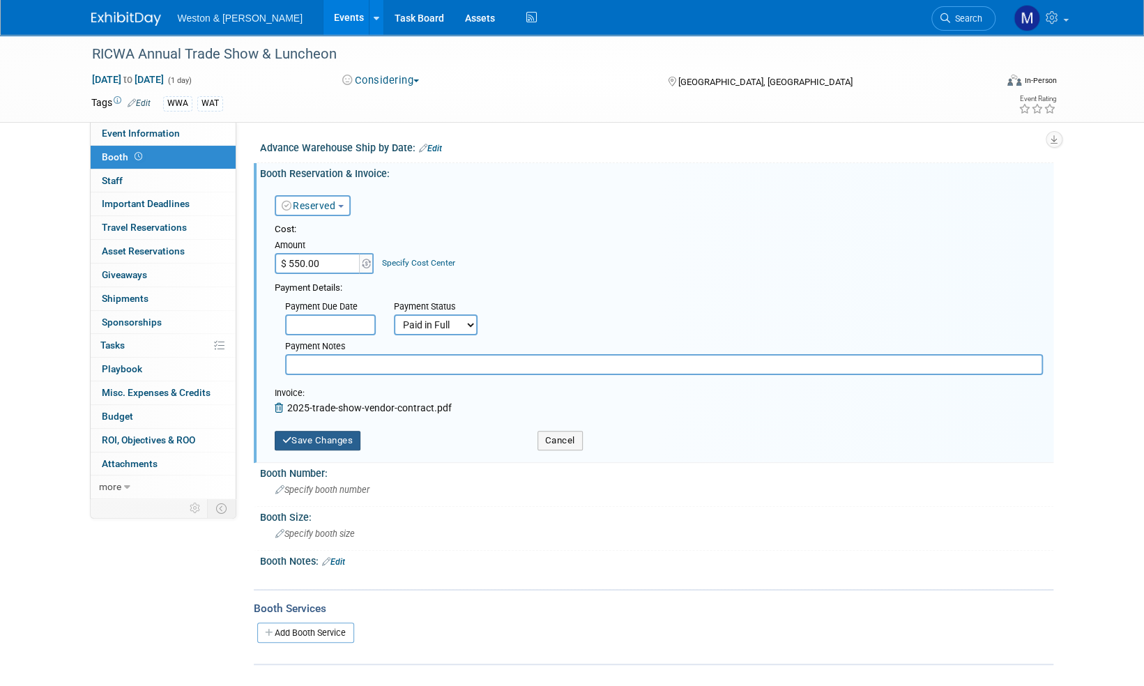
click at [332, 442] on button "Save Changes" at bounding box center [318, 441] width 86 height 20
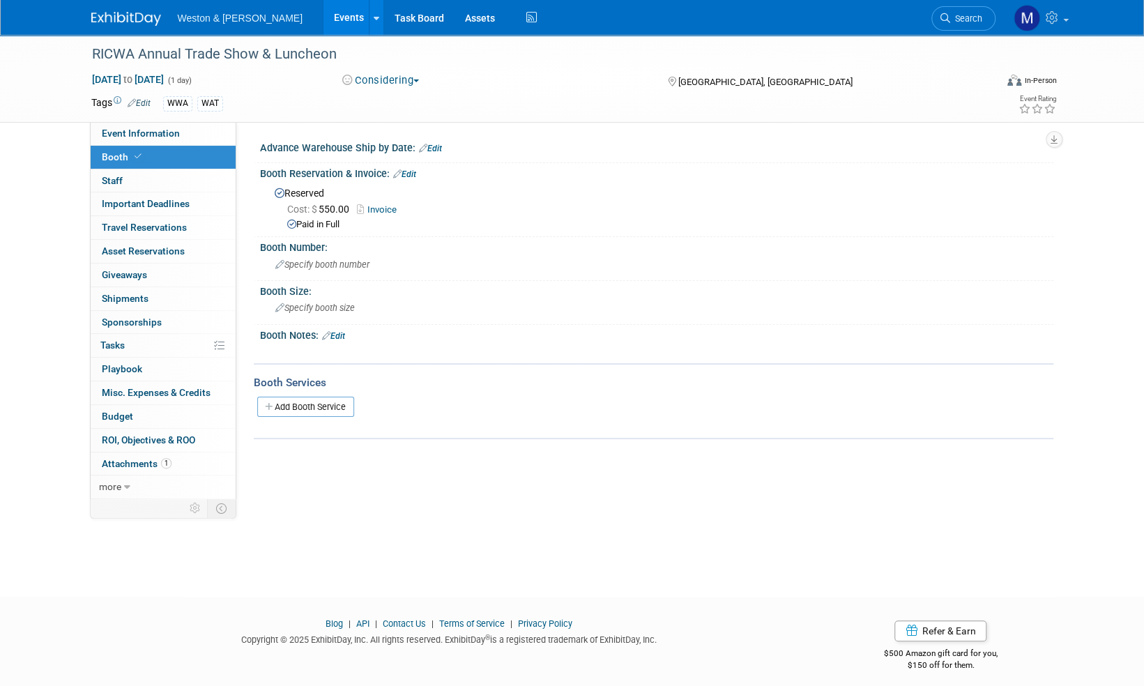
click at [411, 176] on link "Edit" at bounding box center [404, 174] width 23 height 10
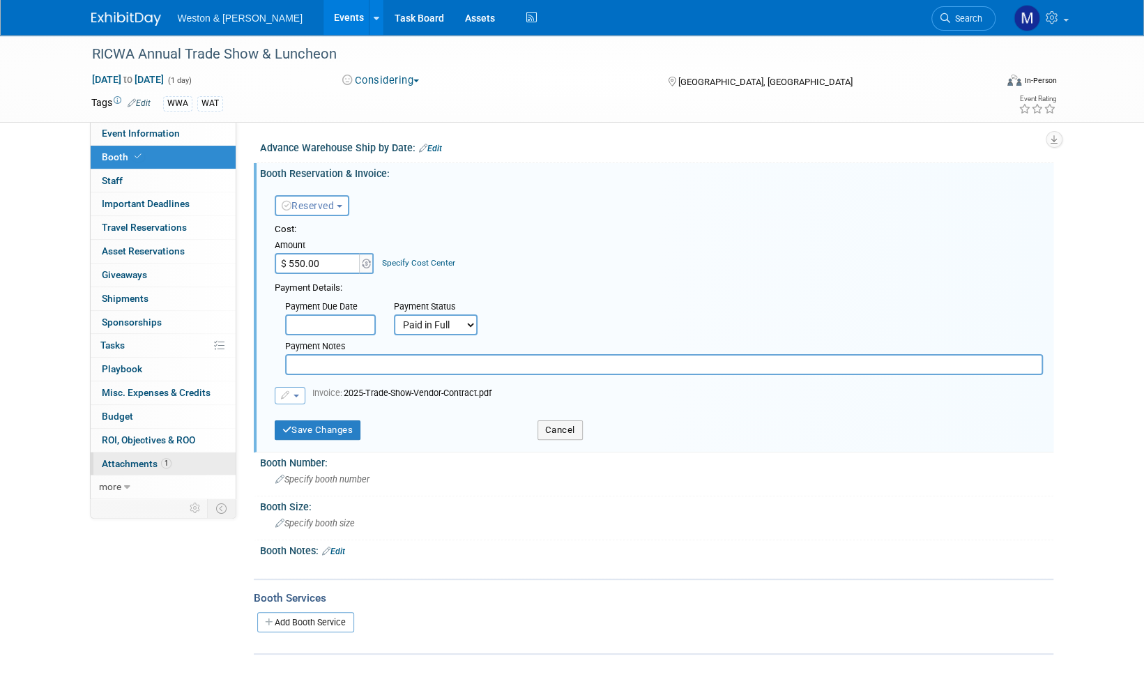
click at [138, 462] on span "Attachments 1" at bounding box center [137, 463] width 70 height 11
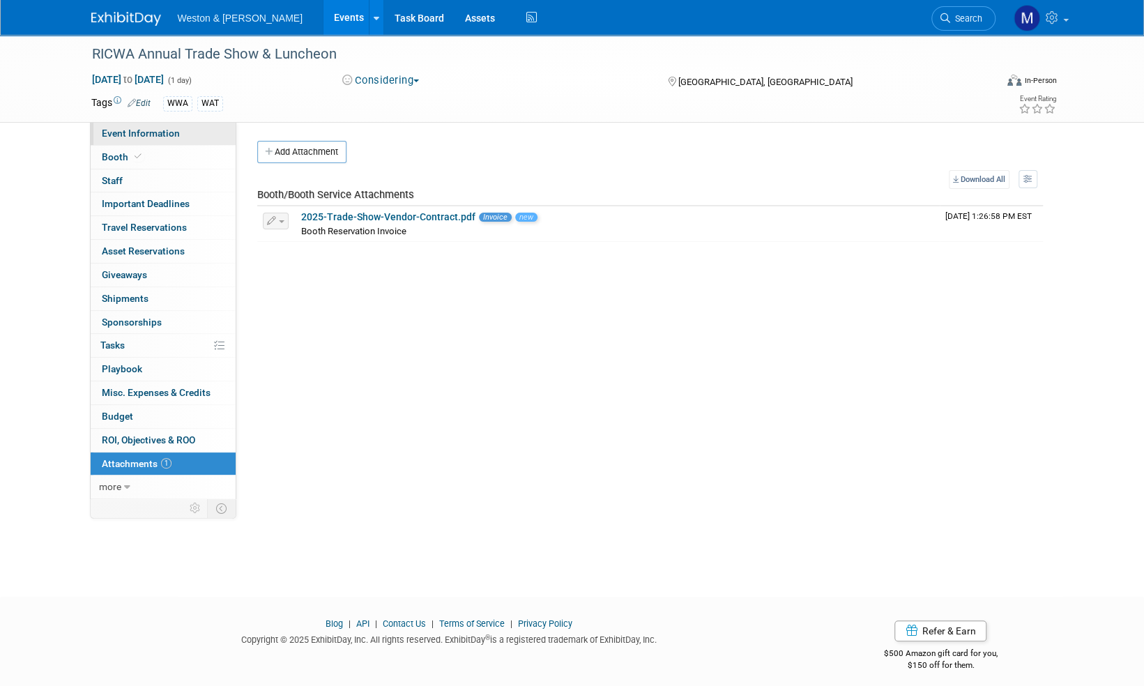
click at [139, 135] on span "Event Information" at bounding box center [141, 133] width 78 height 11
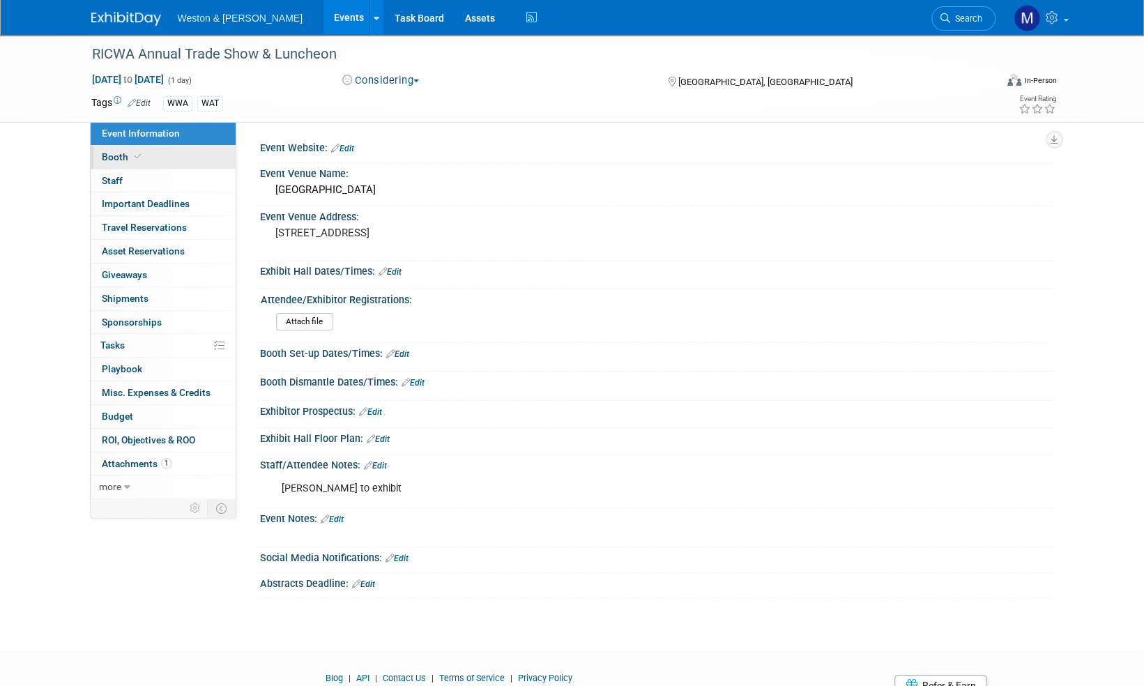
click at [113, 156] on span "Booth" at bounding box center [123, 156] width 43 height 11
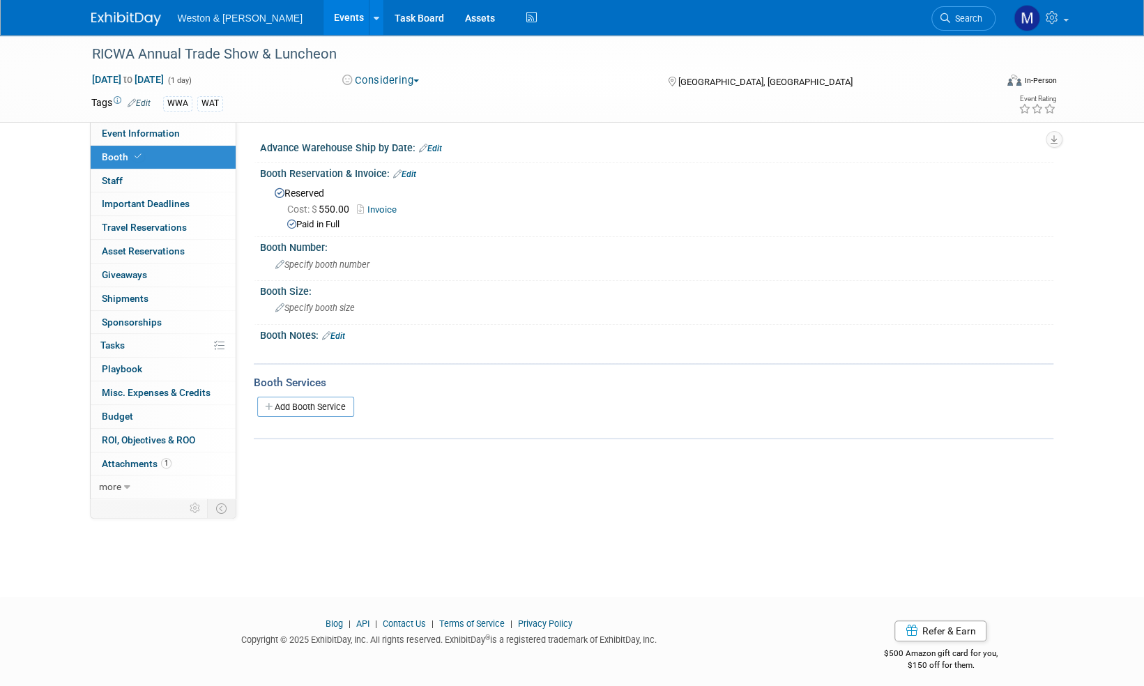
click at [409, 176] on link "Edit" at bounding box center [404, 174] width 23 height 10
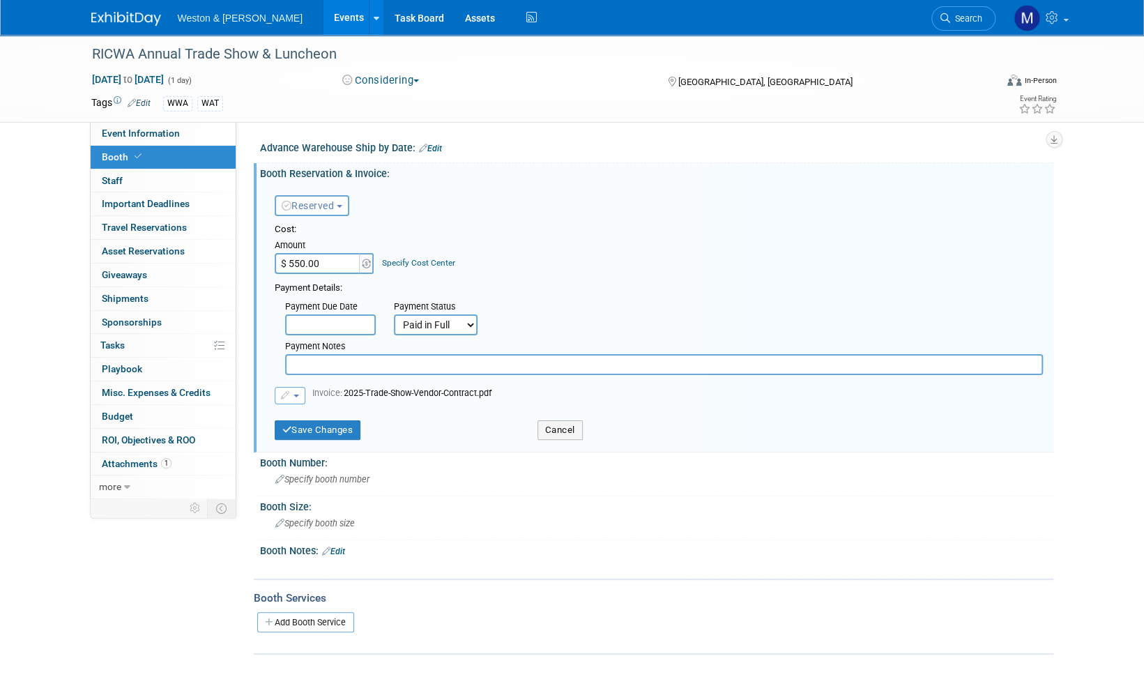
click at [342, 205] on span "button" at bounding box center [340, 206] width 6 height 3
click at [452, 198] on div "Reserved Need to Reserve Reserved No Reservation Required Ideally by:" at bounding box center [658, 203] width 789 height 40
click at [133, 463] on span "Attachments 1" at bounding box center [137, 463] width 70 height 11
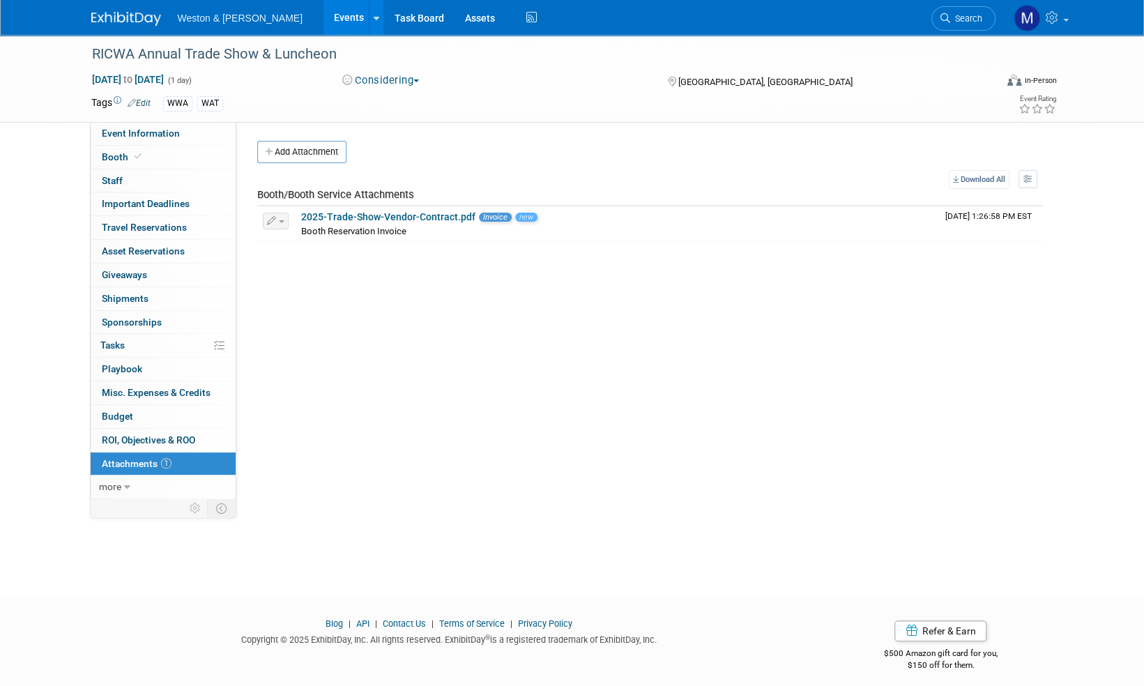
click at [318, 157] on button "Add Attachment" at bounding box center [301, 152] width 89 height 22
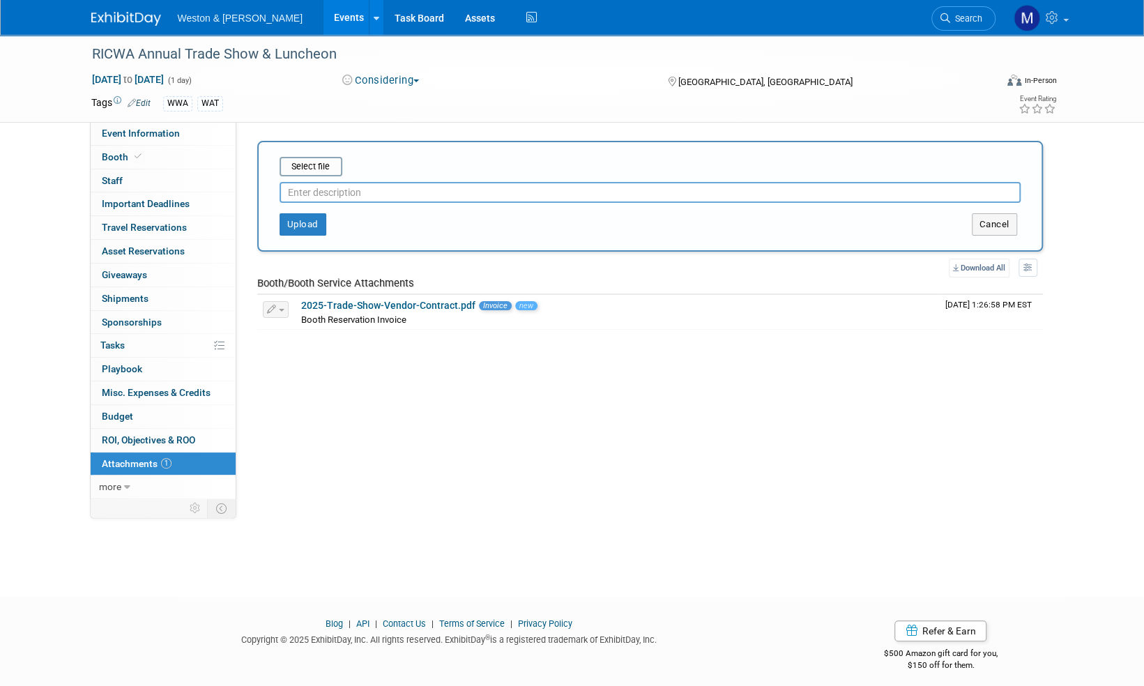
click at [333, 188] on input "text" at bounding box center [649, 192] width 741 height 21
click at [318, 164] on input "file" at bounding box center [258, 166] width 166 height 17
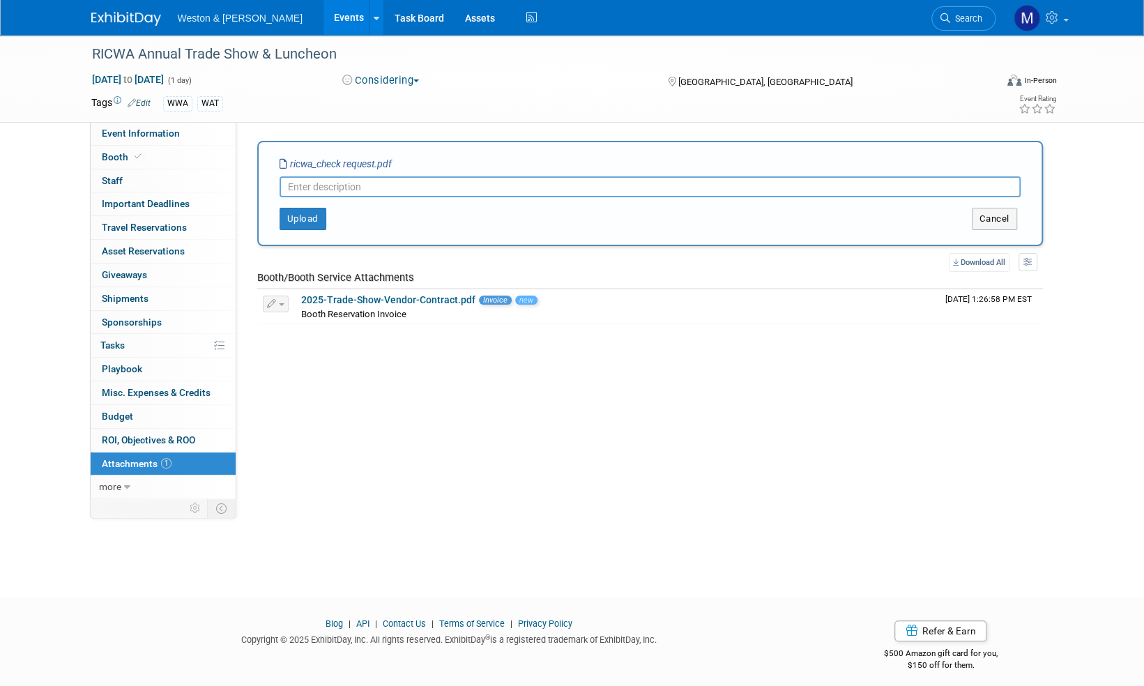
click at [309, 181] on input "text" at bounding box center [649, 186] width 741 height 21
type input "B"
type input "RICWA Check request"
click at [312, 212] on button "Upload" at bounding box center [302, 219] width 47 height 22
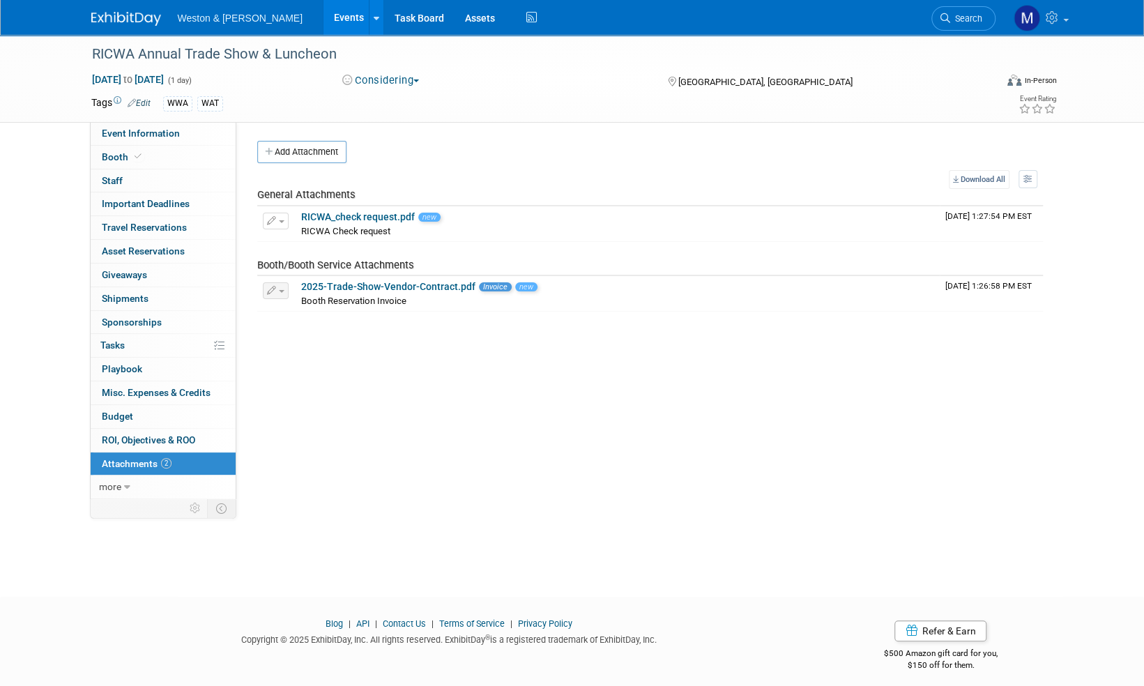
click at [115, 20] on img at bounding box center [126, 19] width 70 height 14
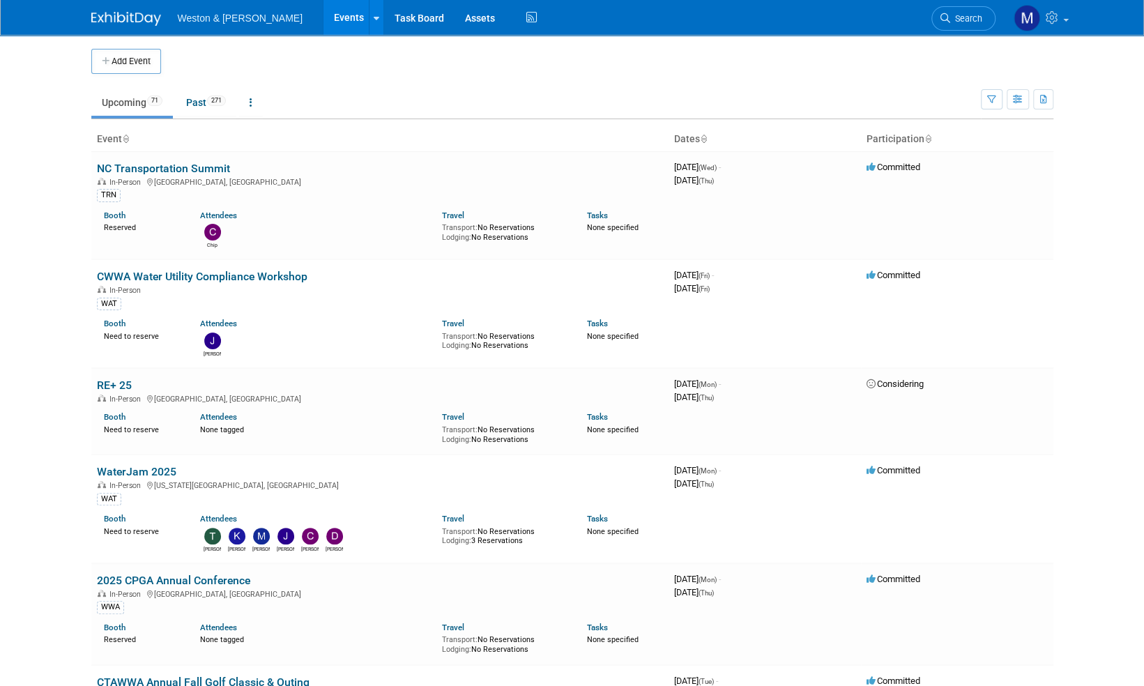
click at [973, 20] on span "Search" at bounding box center [966, 18] width 32 height 10
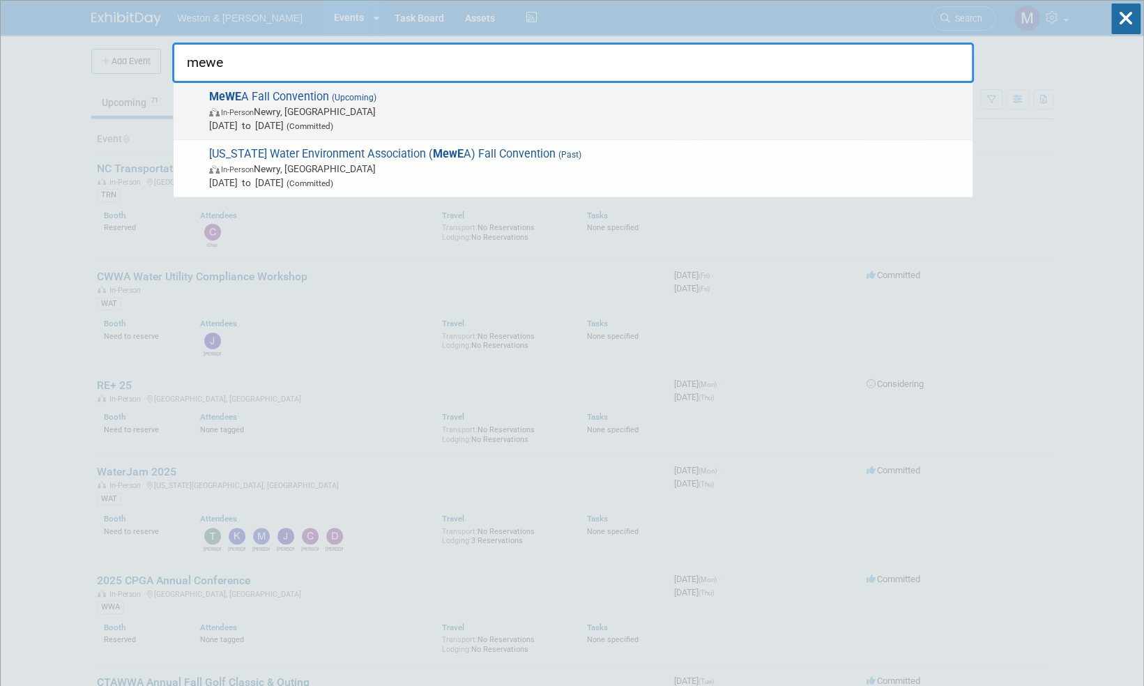
type input "mewe"
click at [307, 99] on span "MeWE A Fall Convention (Upcoming) In-Person Newry, [GEOGRAPHIC_DATA] [DATE] to …" at bounding box center [585, 111] width 760 height 43
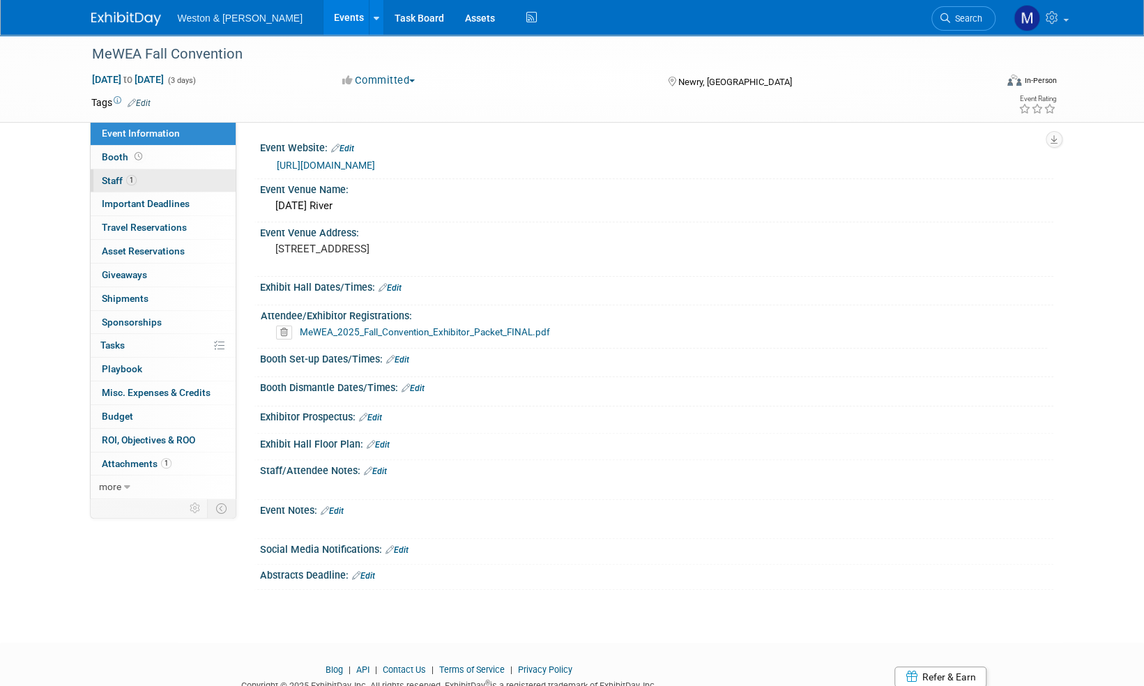
click at [117, 181] on span "Staff 1" at bounding box center [119, 180] width 35 height 11
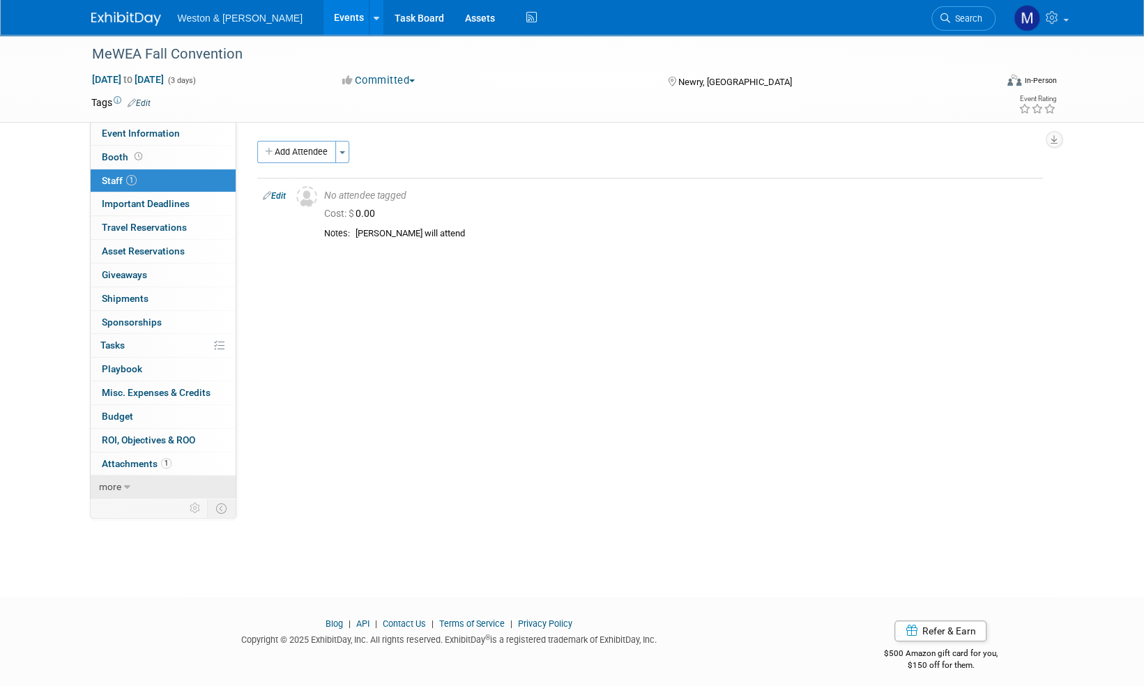
click at [110, 485] on span "more" at bounding box center [110, 486] width 22 height 11
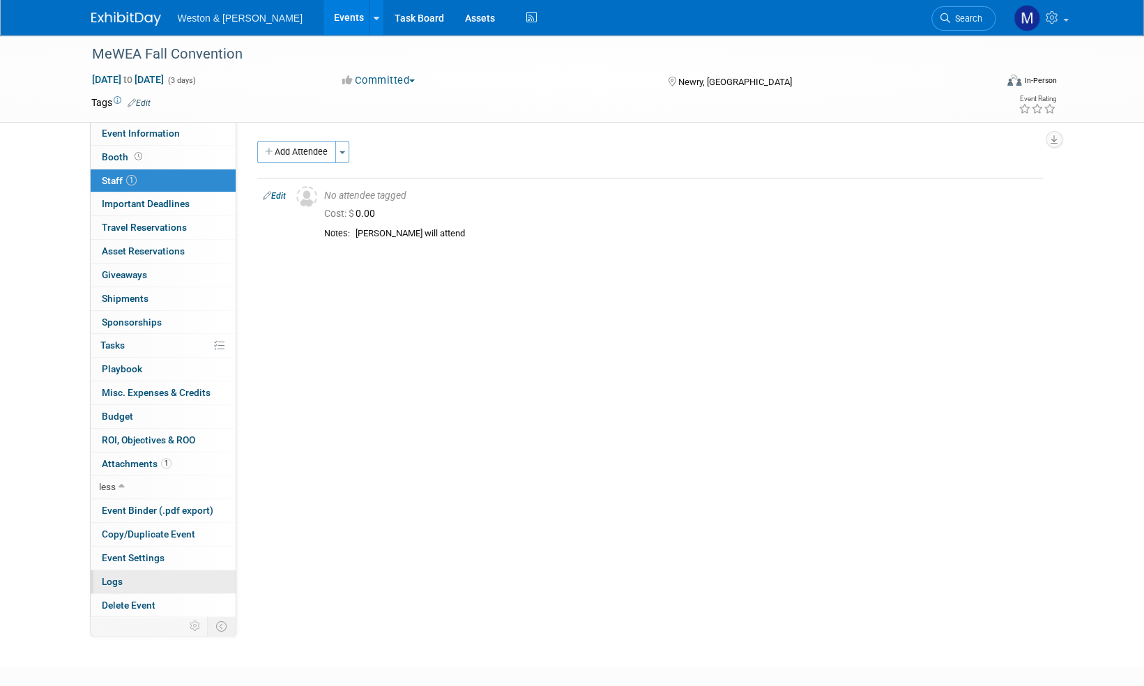
click at [118, 581] on span "Logs" at bounding box center [112, 581] width 21 height 11
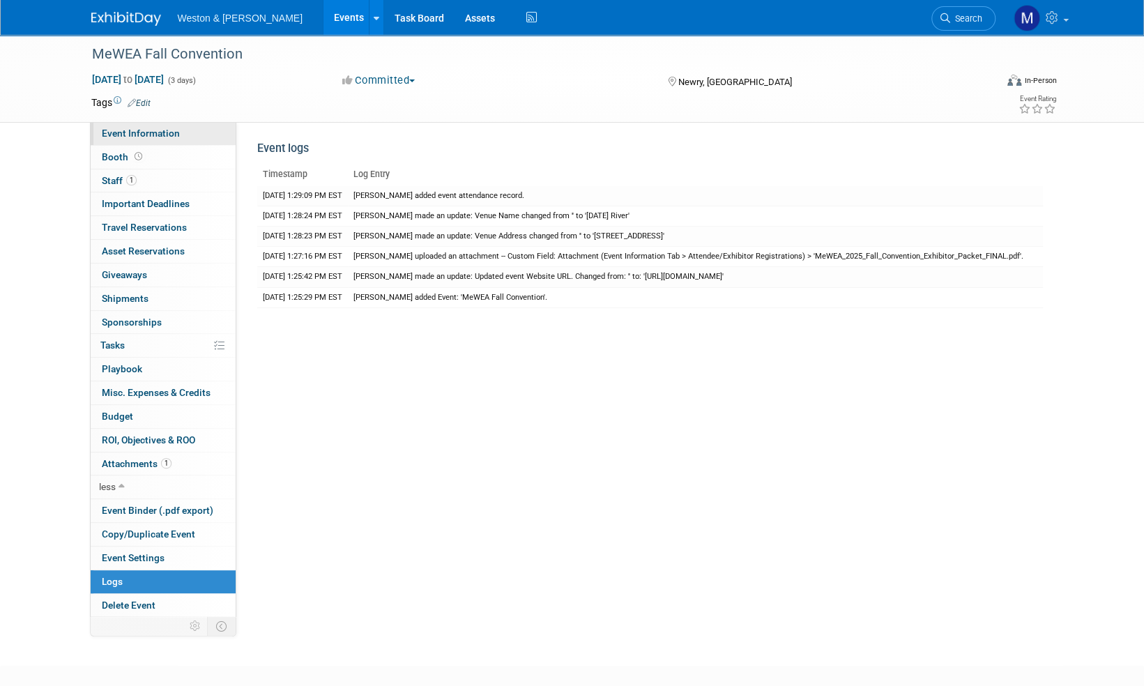
click at [131, 132] on span "Event Information" at bounding box center [141, 133] width 78 height 11
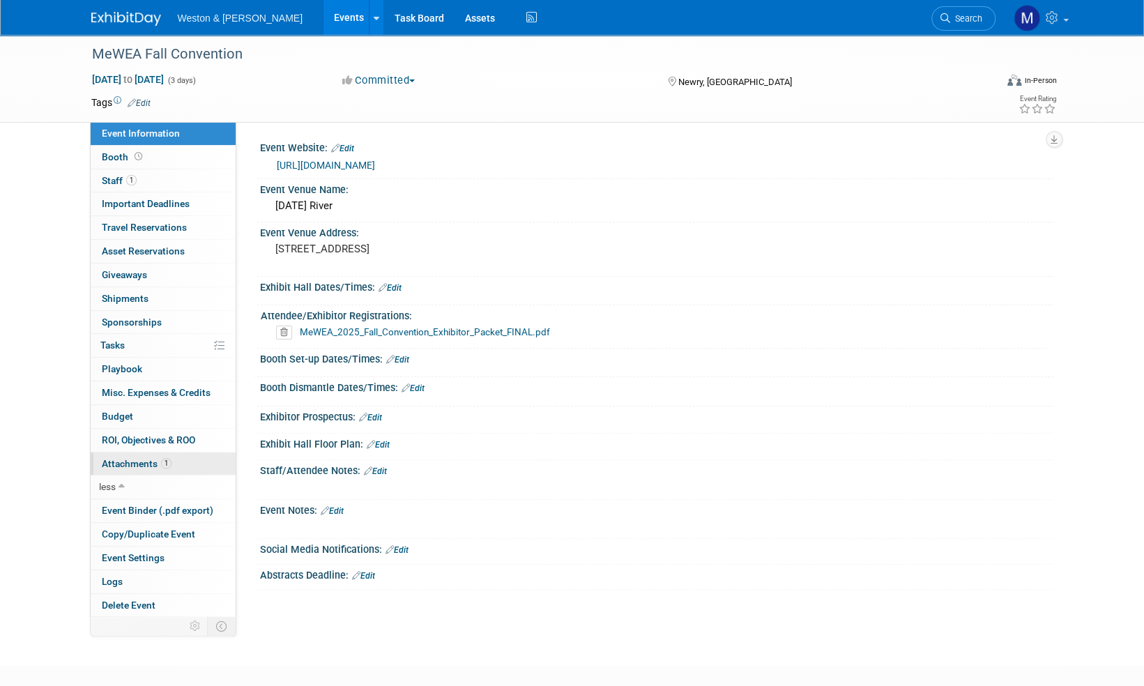
click at [137, 460] on span "Attachments 1" at bounding box center [137, 463] width 70 height 11
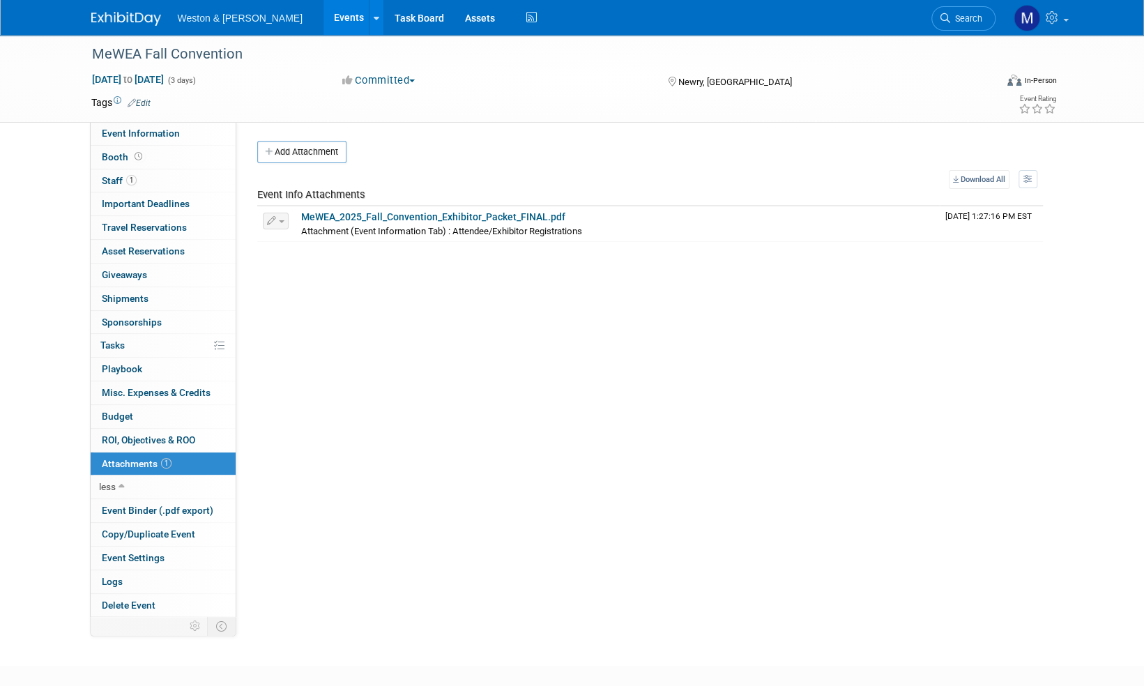
click at [125, 16] on img at bounding box center [126, 19] width 70 height 14
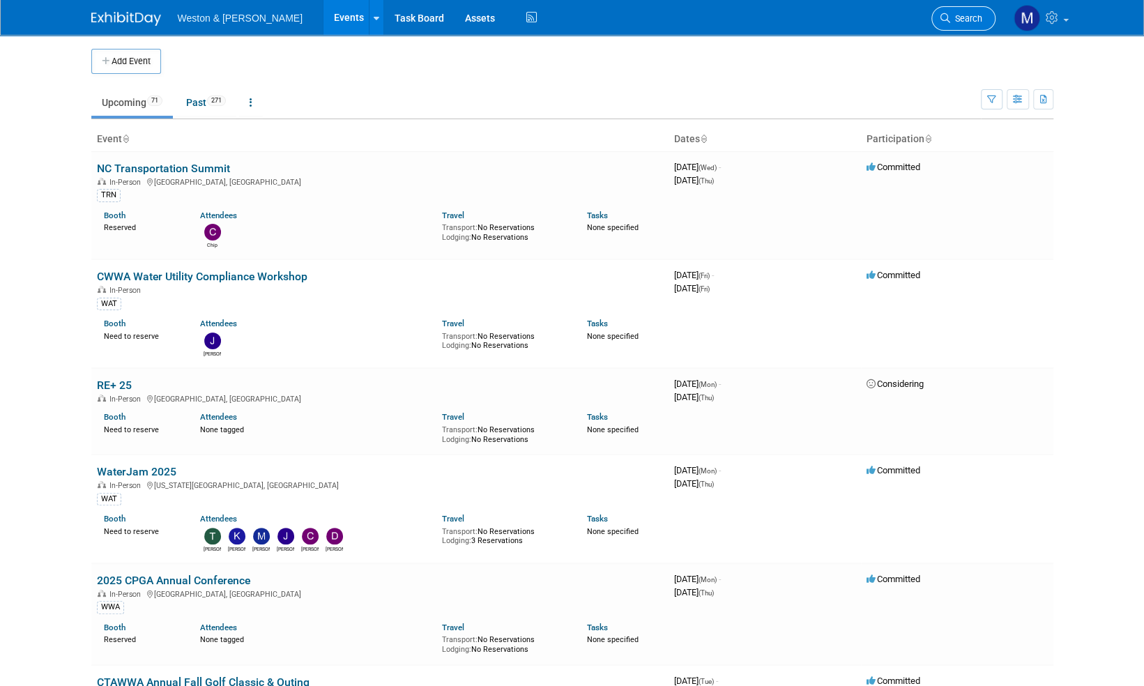
click at [973, 17] on span "Search" at bounding box center [966, 18] width 32 height 10
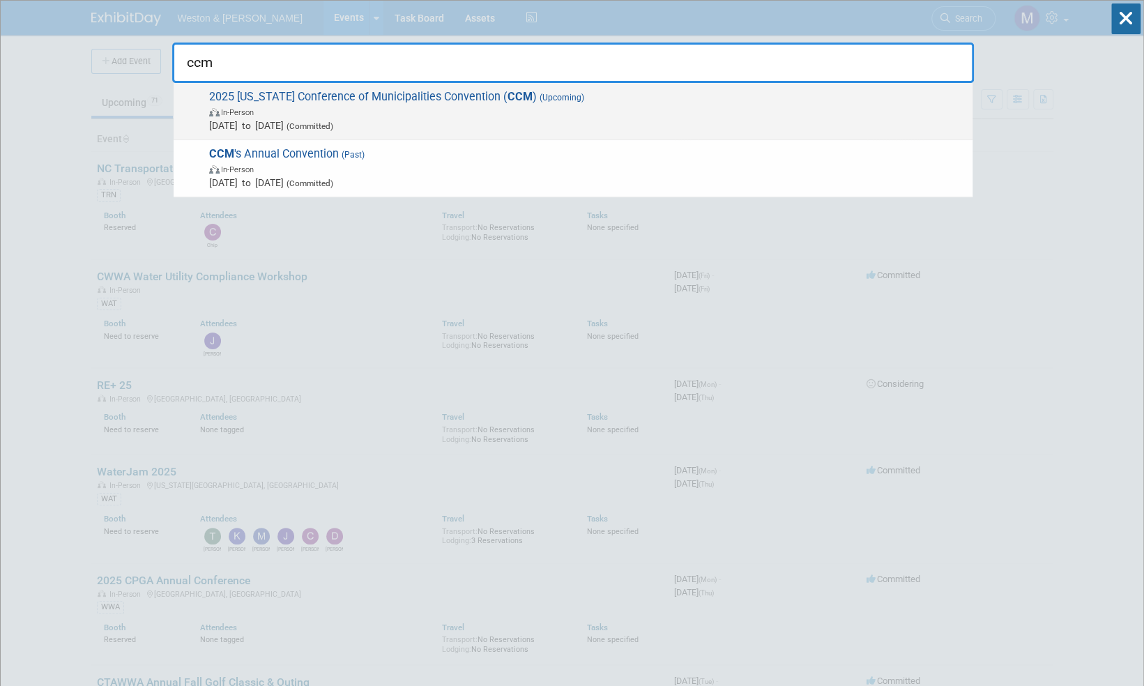
type input "ccm"
click at [431, 95] on span "2025 Connecticut Conference of Municipalities Convention ( CCM ) (Upcoming) In-…" at bounding box center [585, 111] width 760 height 43
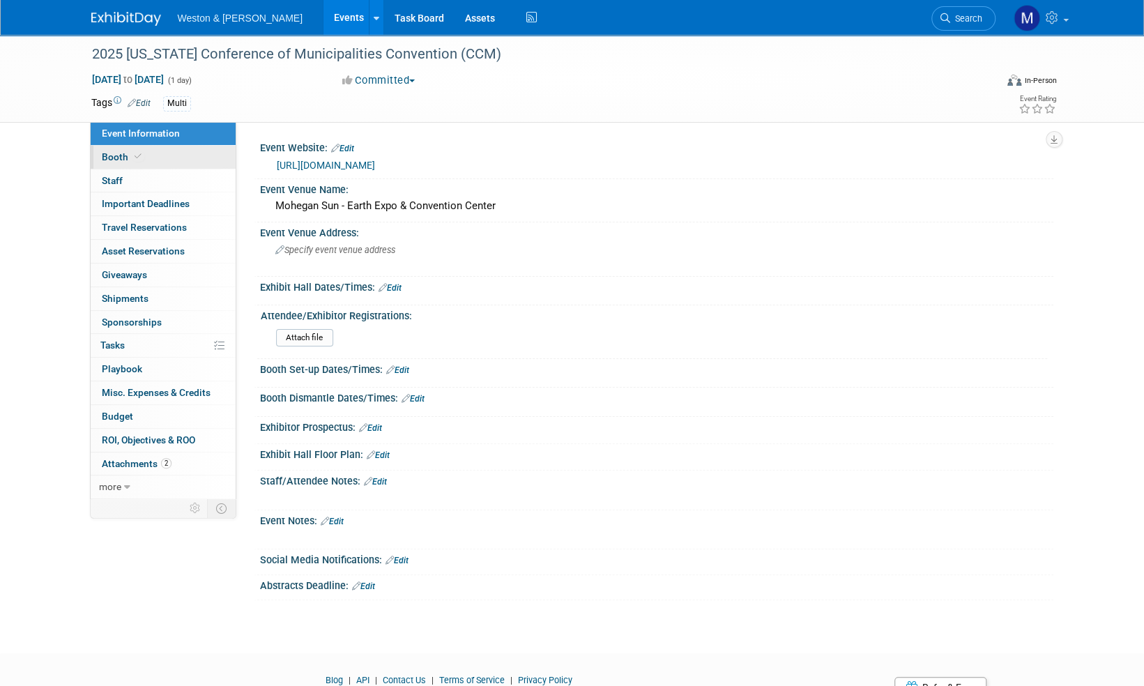
click at [112, 160] on span "Booth" at bounding box center [123, 156] width 43 height 11
